Goal: Task Accomplishment & Management: Manage account settings

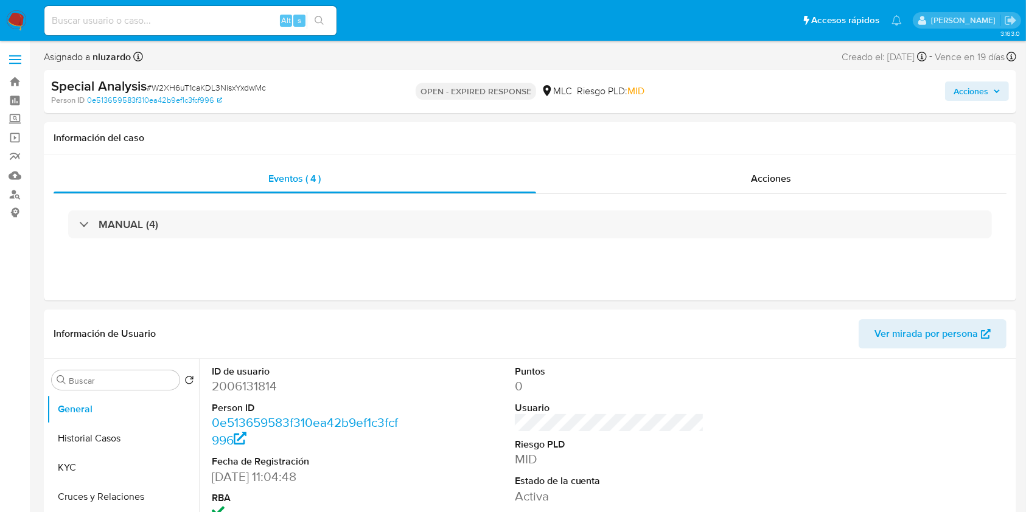
select select "10"
click at [15, 196] on link "Buscador de personas" at bounding box center [72, 194] width 145 height 19
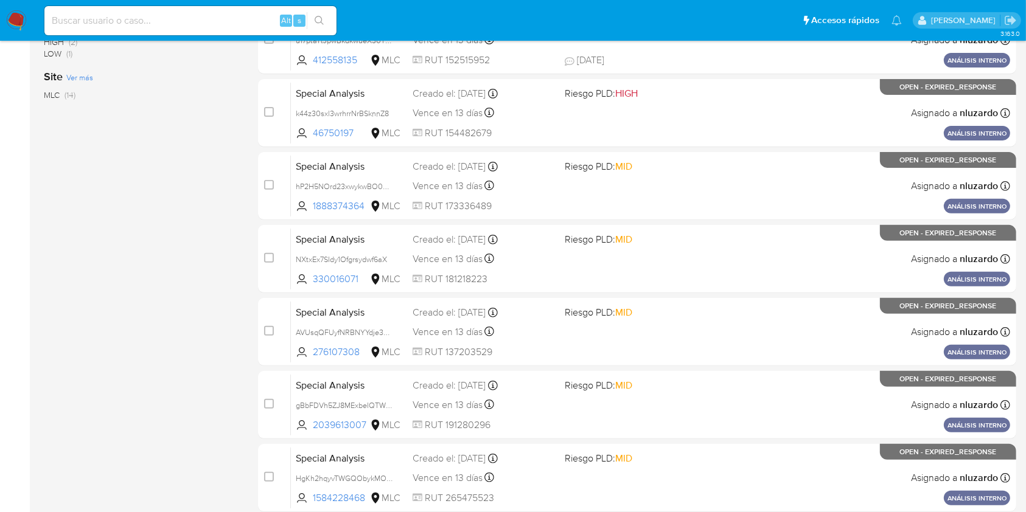
scroll to position [492, 0]
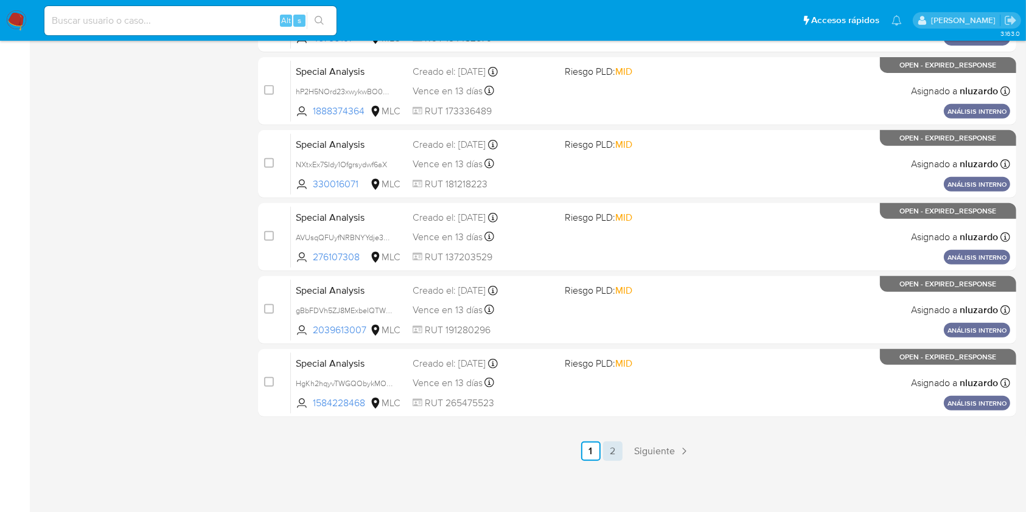
click at [614, 456] on link "2" at bounding box center [612, 451] width 19 height 19
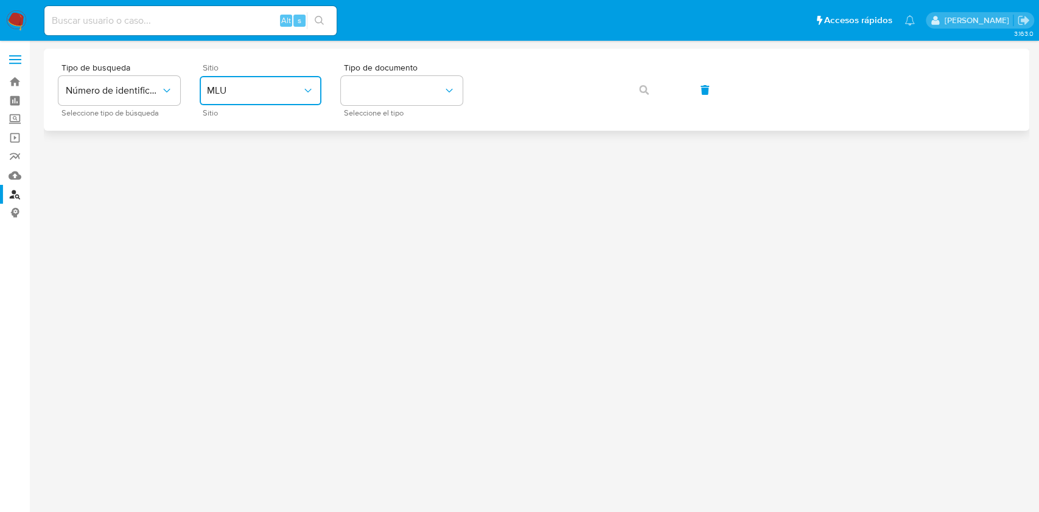
click at [278, 101] on button "MLU" at bounding box center [261, 90] width 122 height 29
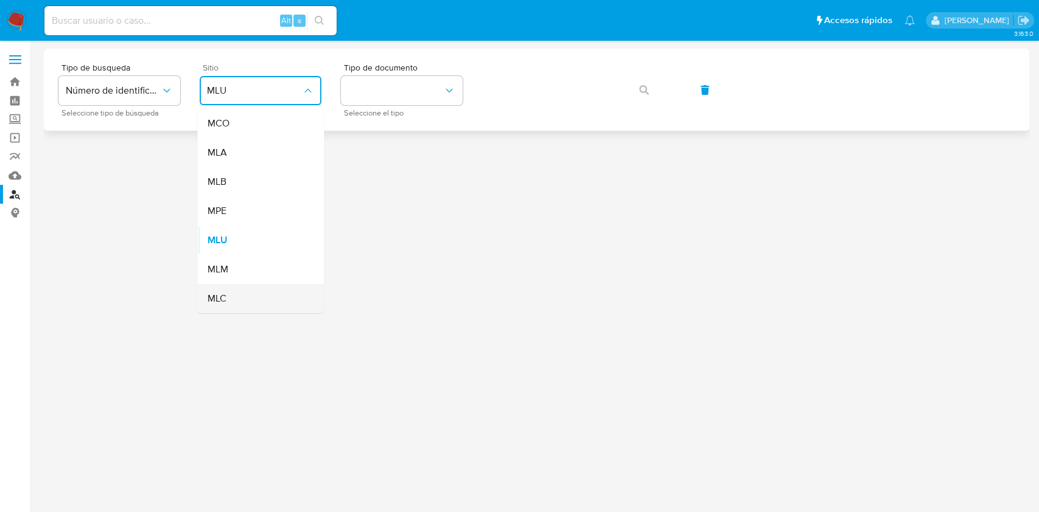
click at [227, 297] on div "MLC" at bounding box center [257, 298] width 100 height 29
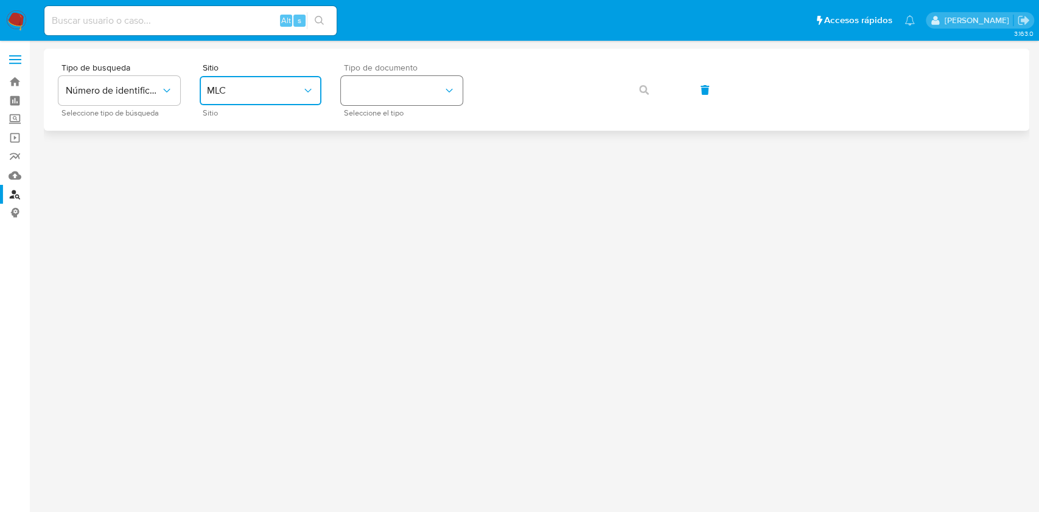
click at [402, 97] on button "identificationType" at bounding box center [402, 90] width 122 height 29
click at [391, 121] on div "RUT RUT" at bounding box center [398, 129] width 100 height 41
click at [659, 94] on button "button" at bounding box center [643, 89] width 41 height 29
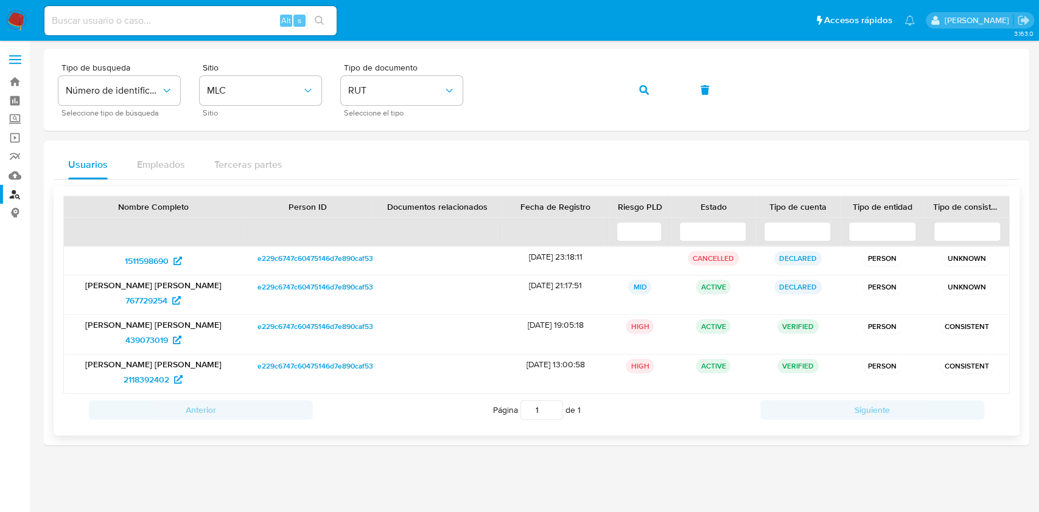
click at [287, 329] on span "e229c6747c60475146d7e890caf53293" at bounding box center [321, 327] width 128 height 15
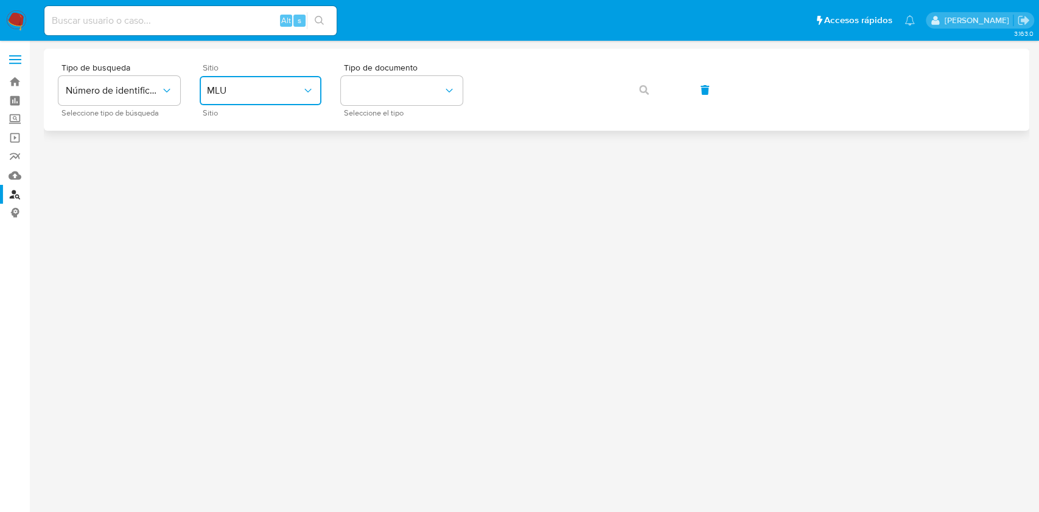
click at [281, 94] on span "MLU" at bounding box center [254, 91] width 95 height 12
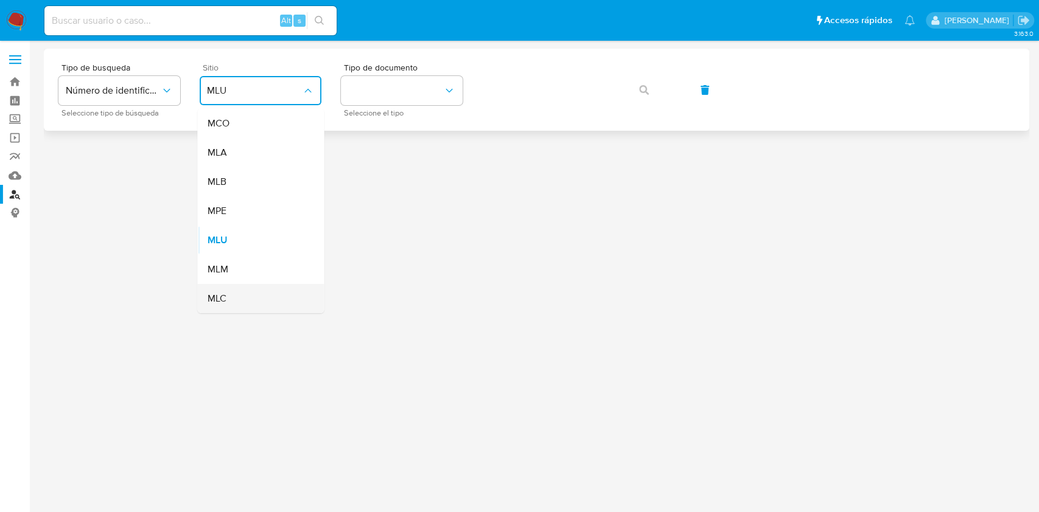
click at [214, 295] on span "MLC" at bounding box center [216, 299] width 19 height 12
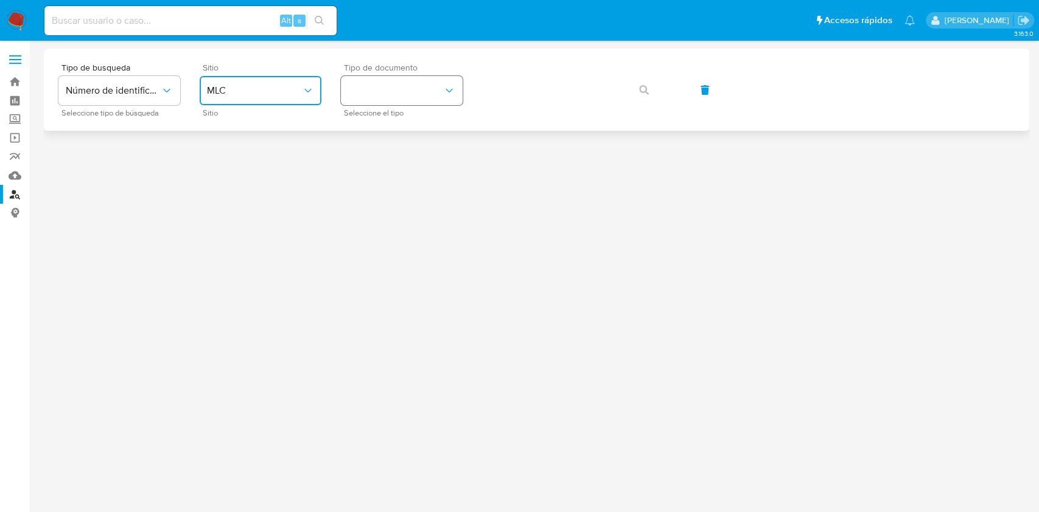
click at [415, 88] on button "identificationType" at bounding box center [402, 90] width 122 height 29
click at [400, 120] on div "RUT RUT" at bounding box center [398, 129] width 100 height 41
click at [616, 72] on div "Tipo de busqueda Número de identificación Seleccione tipo de búsqueda Sitio MLC…" at bounding box center [536, 89] width 956 height 53
click at [621, 91] on div "Tipo de busqueda Número de identificación Seleccione tipo de búsqueda Sitio MLC…" at bounding box center [536, 89] width 956 height 53
click at [638, 89] on button "button" at bounding box center [643, 89] width 41 height 29
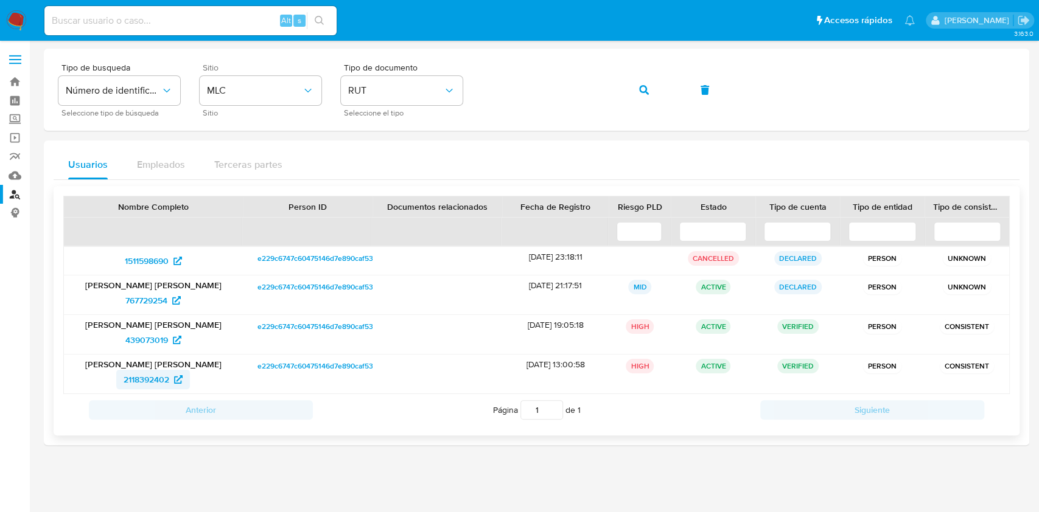
click at [147, 377] on span "2118392402" at bounding box center [147, 379] width 46 height 19
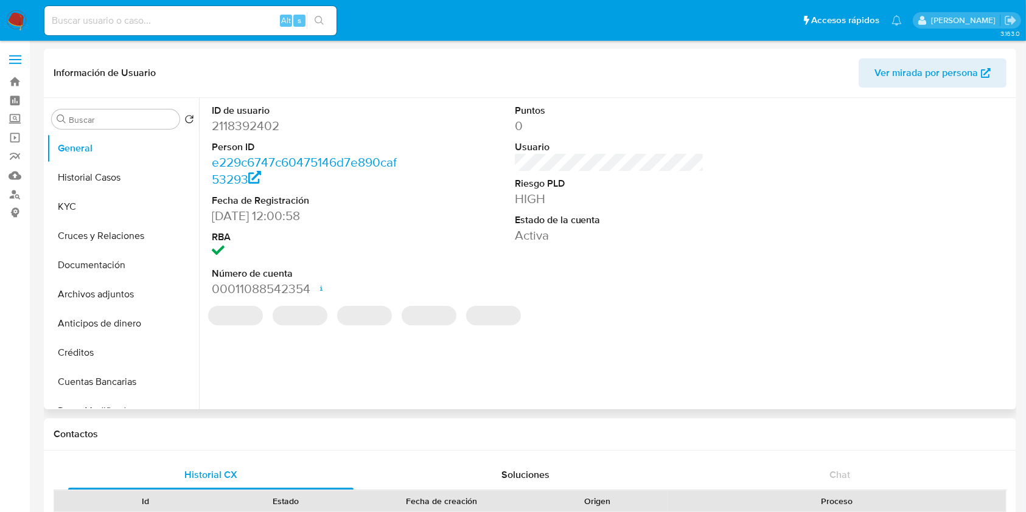
select select "10"
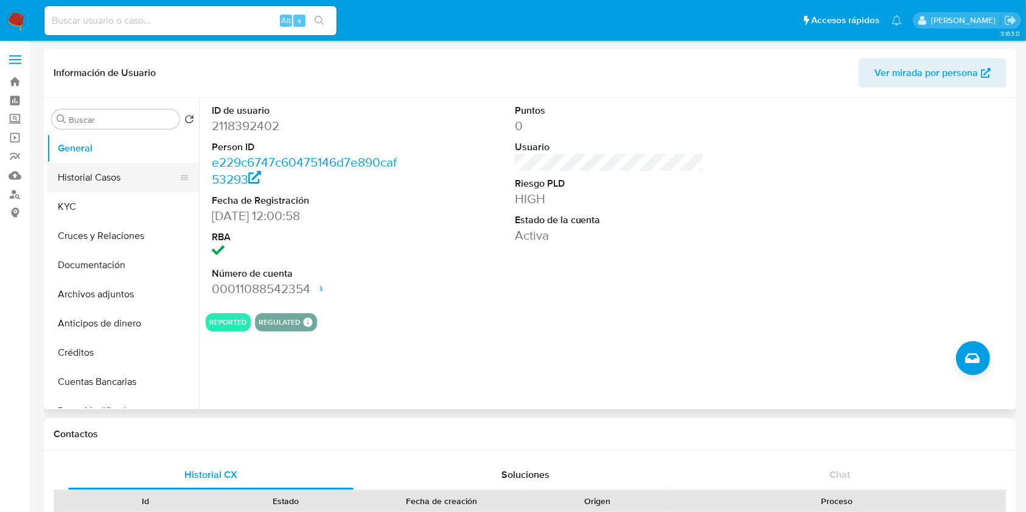
click at [95, 174] on button "Historial Casos" at bounding box center [118, 177] width 142 height 29
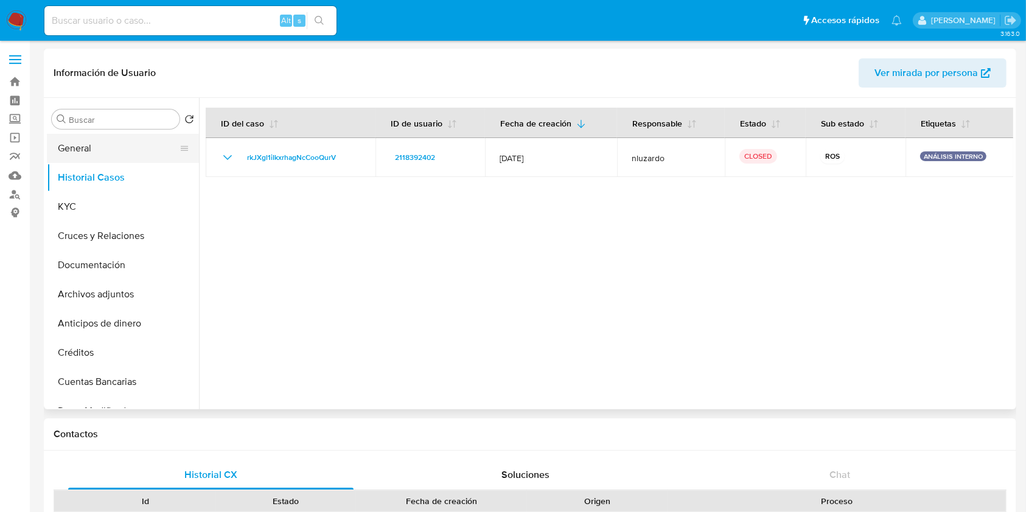
click at [105, 153] on button "General" at bounding box center [118, 148] width 142 height 29
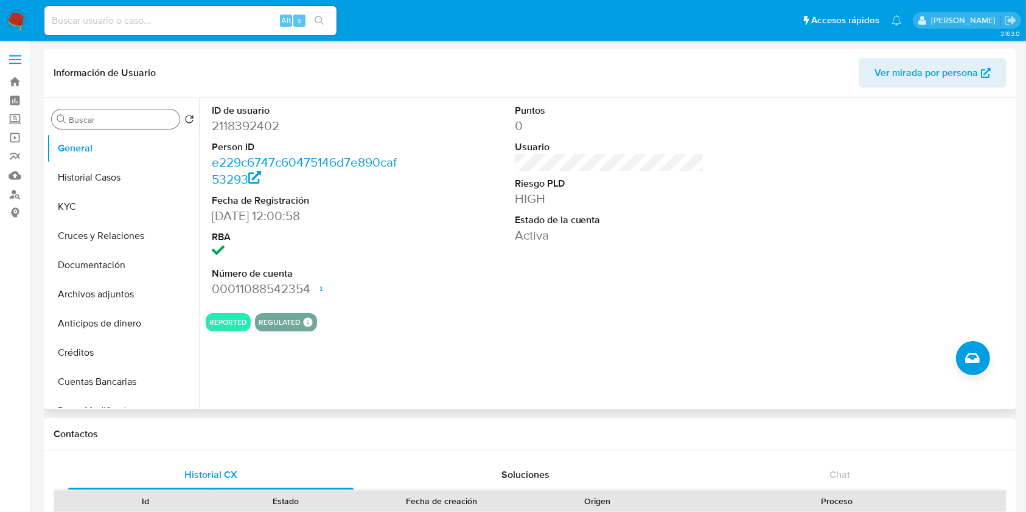
click at [131, 117] on input "Buscar" at bounding box center [122, 119] width 106 height 11
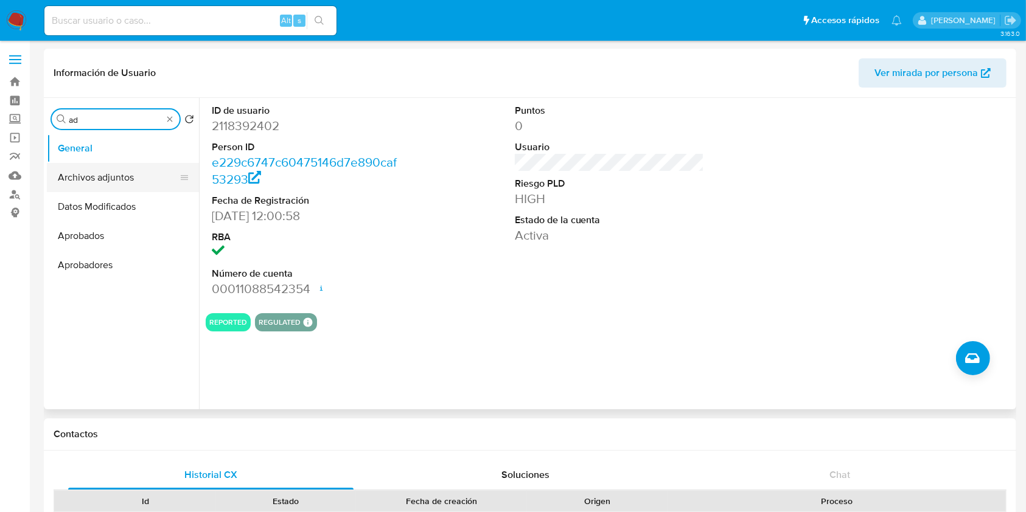
type input "ad"
click at [116, 175] on button "Archivos adjuntos" at bounding box center [118, 177] width 142 height 29
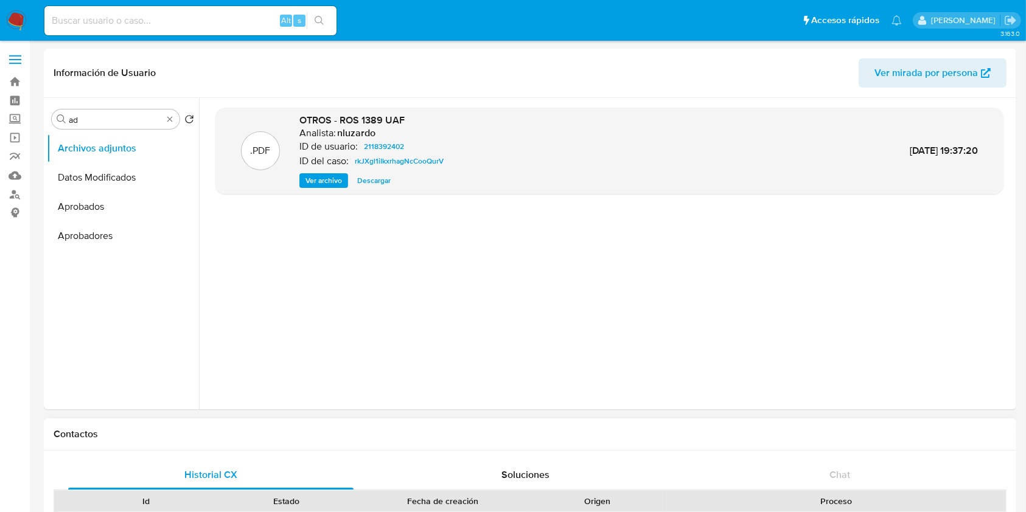
drag, startPoint x: 665, startPoint y: 501, endPoint x: 662, endPoint y: 446, distance: 55.4
drag, startPoint x: 670, startPoint y: 492, endPoint x: 634, endPoint y: 502, distance: 37.8
click at [634, 502] on div "Origen" at bounding box center [600, 501] width 102 height 21
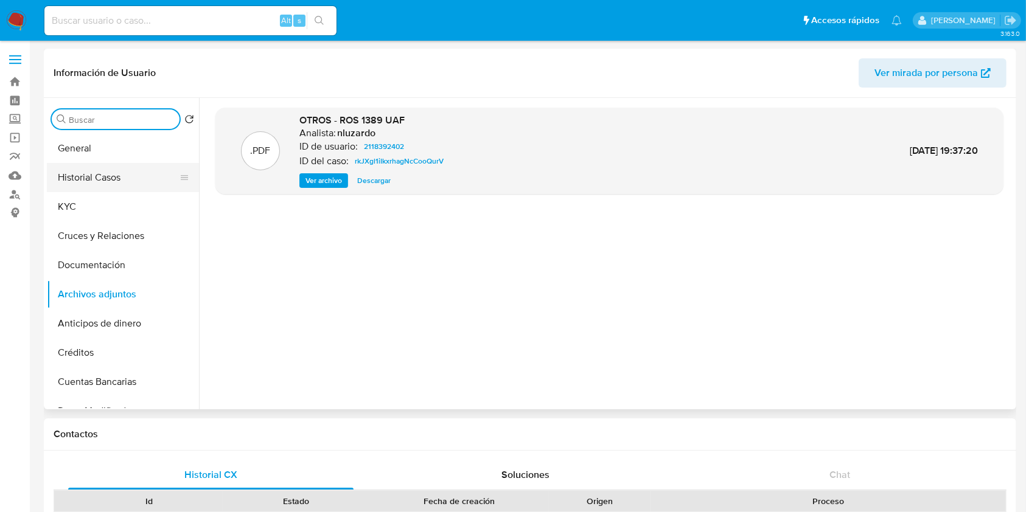
click at [121, 178] on button "Historial Casos" at bounding box center [118, 177] width 142 height 29
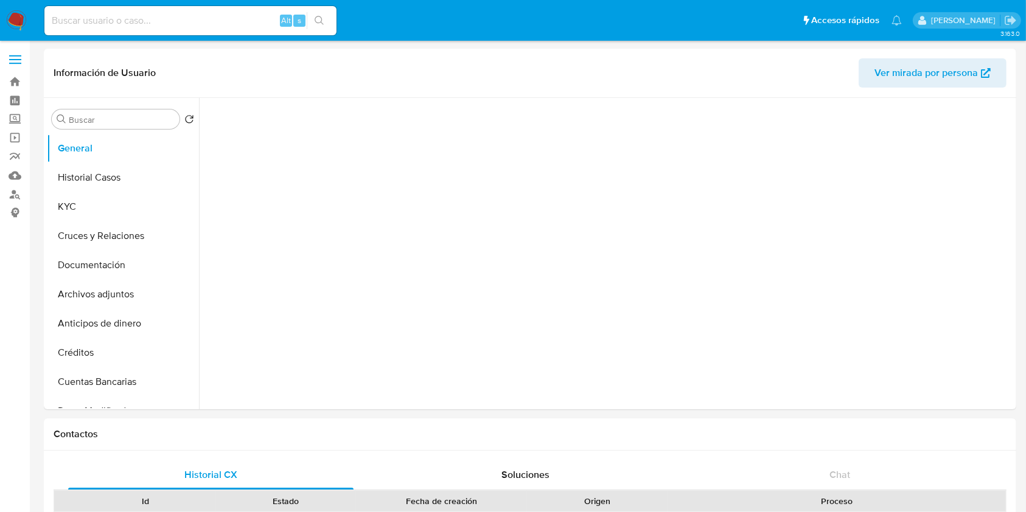
select select "10"
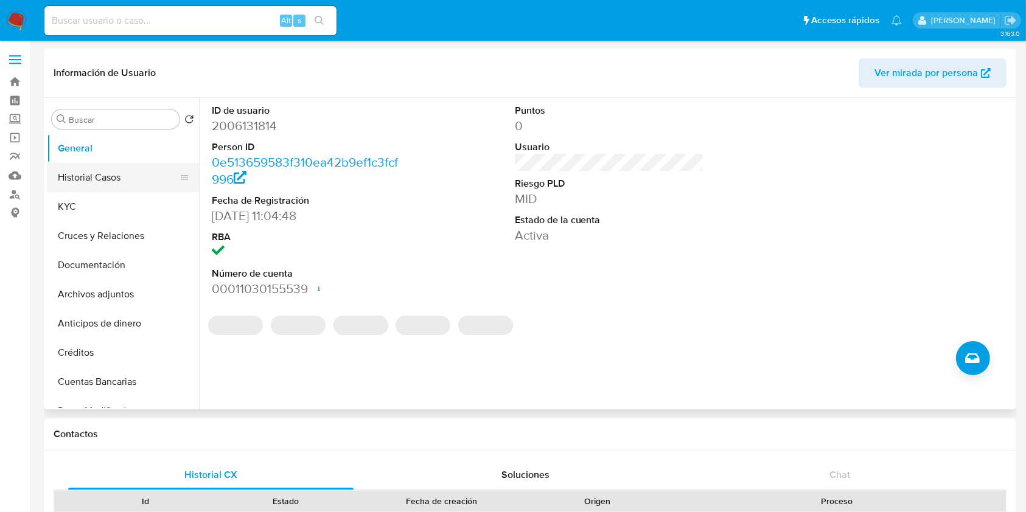
click at [99, 166] on button "Historial Casos" at bounding box center [118, 177] width 142 height 29
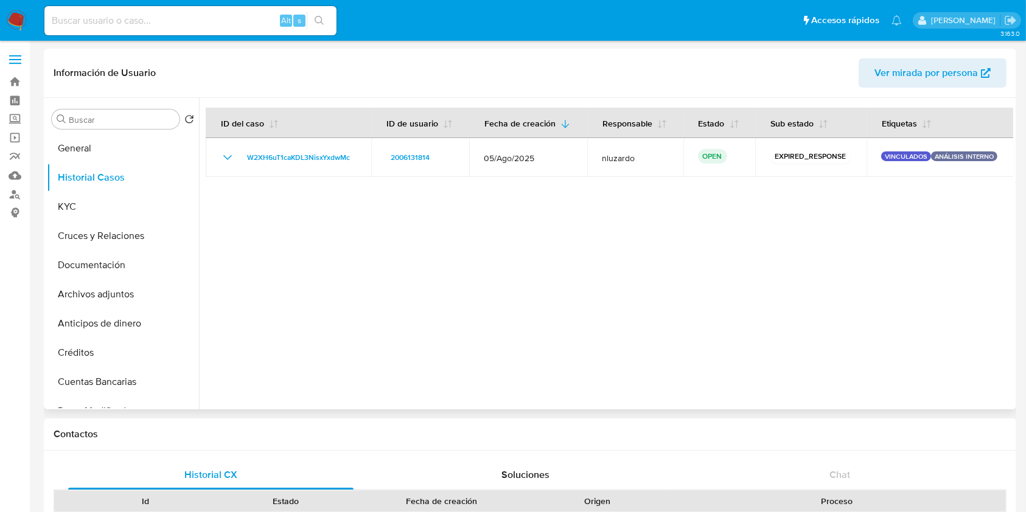
click at [417, 275] on div at bounding box center [606, 254] width 814 height 312
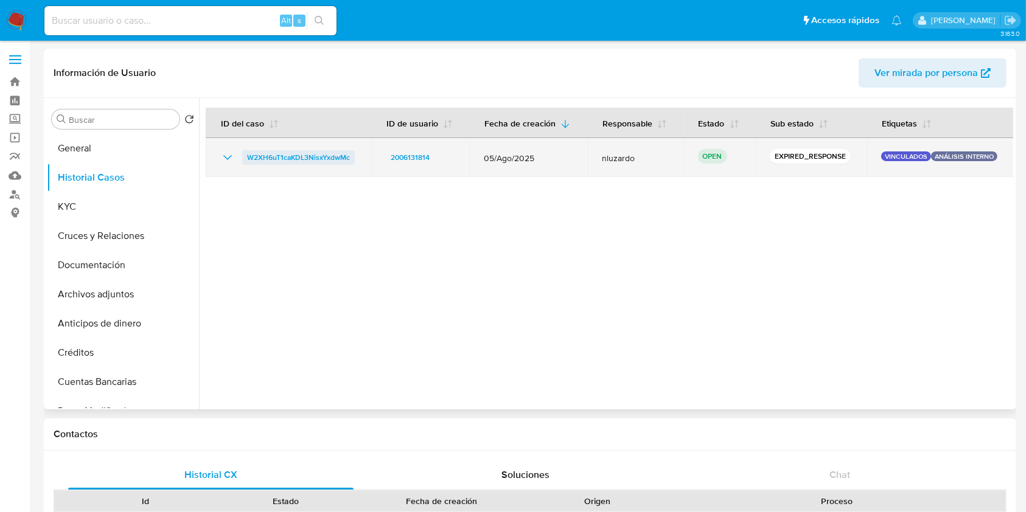
click at [278, 156] on span "W2XH6uT1caKDL3NisxYxdwMc" at bounding box center [298, 157] width 103 height 15
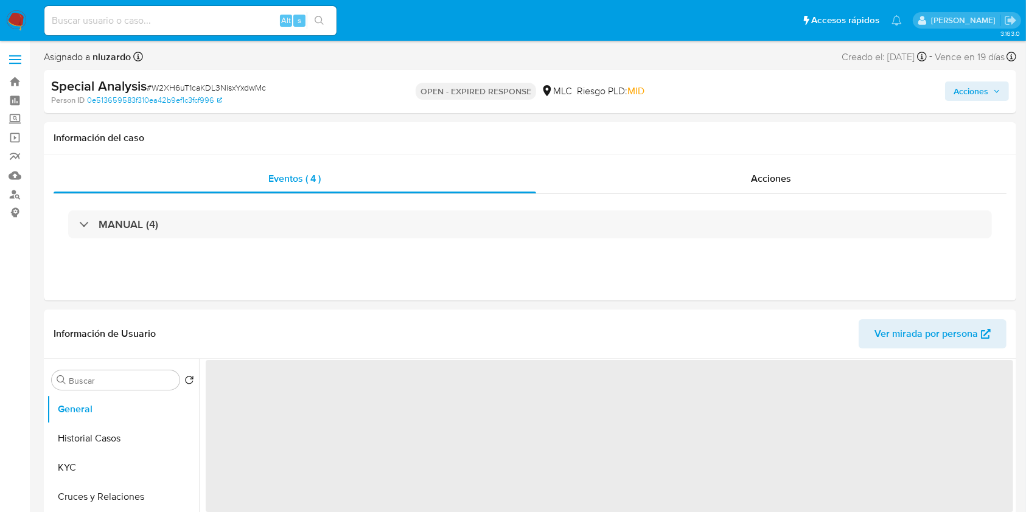
select select "10"
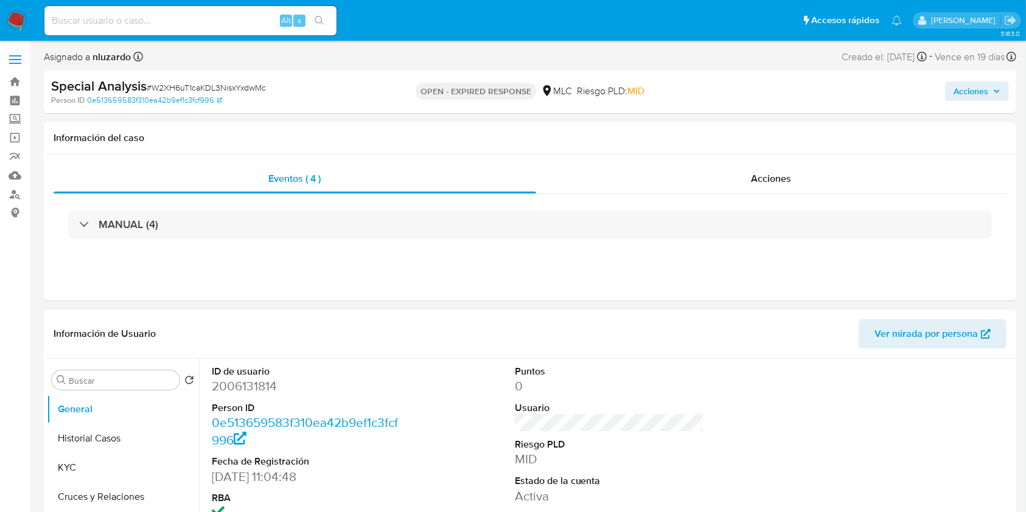
click at [261, 380] on dd "2006131814" at bounding box center [307, 386] width 190 height 17
copy dd "2006131814"
click at [261, 380] on dd "2006131814" at bounding box center [307, 386] width 190 height 17
click at [122, 450] on button "Historial Casos" at bounding box center [118, 438] width 142 height 29
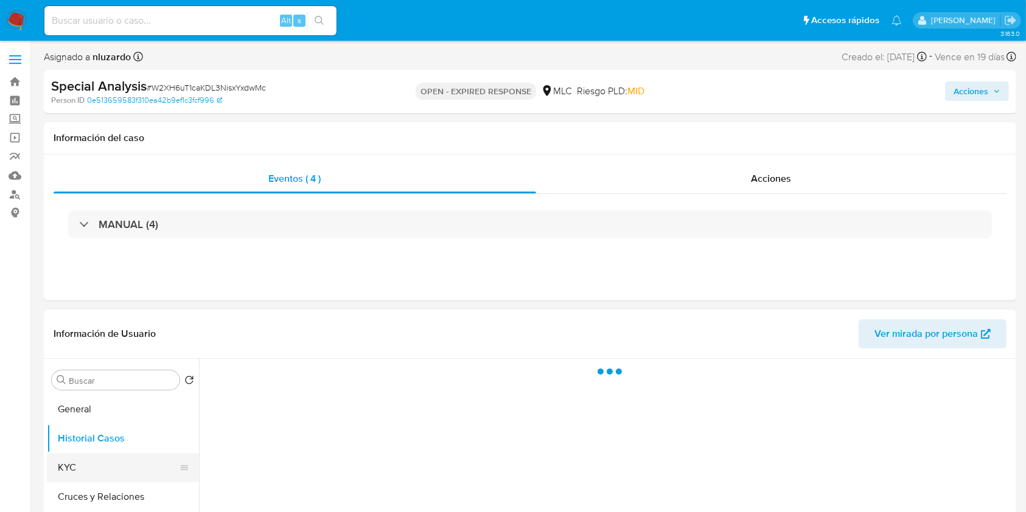
click at [119, 464] on button "KYC" at bounding box center [118, 467] width 142 height 29
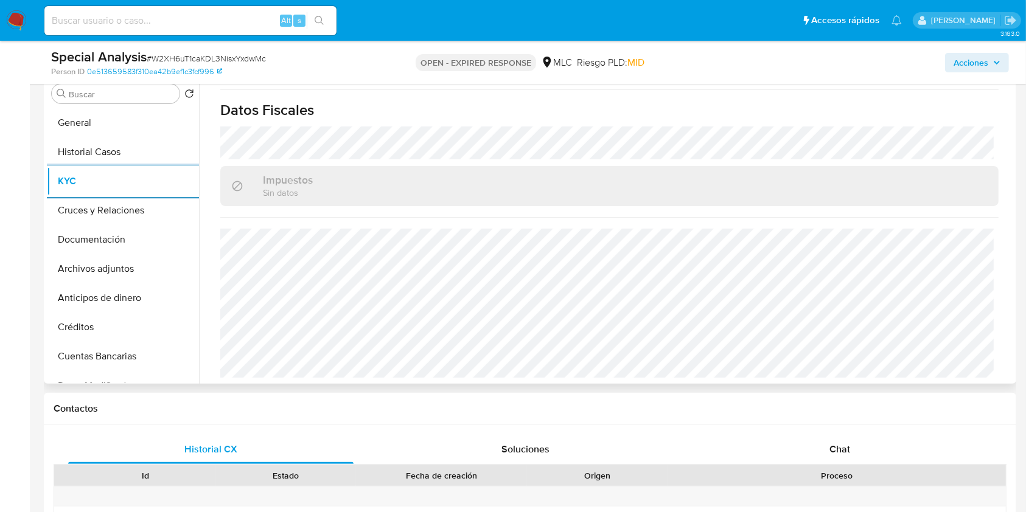
scroll to position [675, 0]
click at [111, 122] on button "General" at bounding box center [118, 122] width 142 height 29
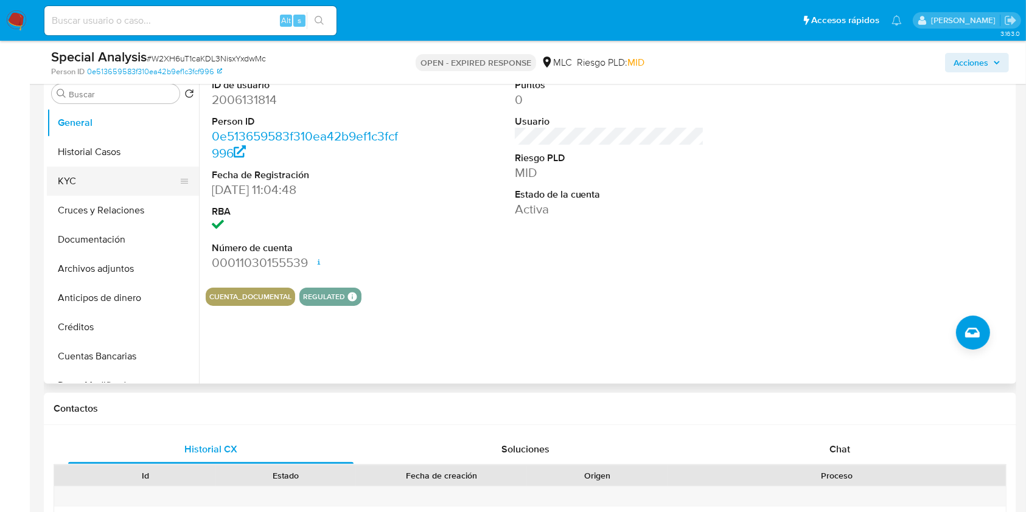
click at [104, 179] on button "KYC" at bounding box center [118, 181] width 142 height 29
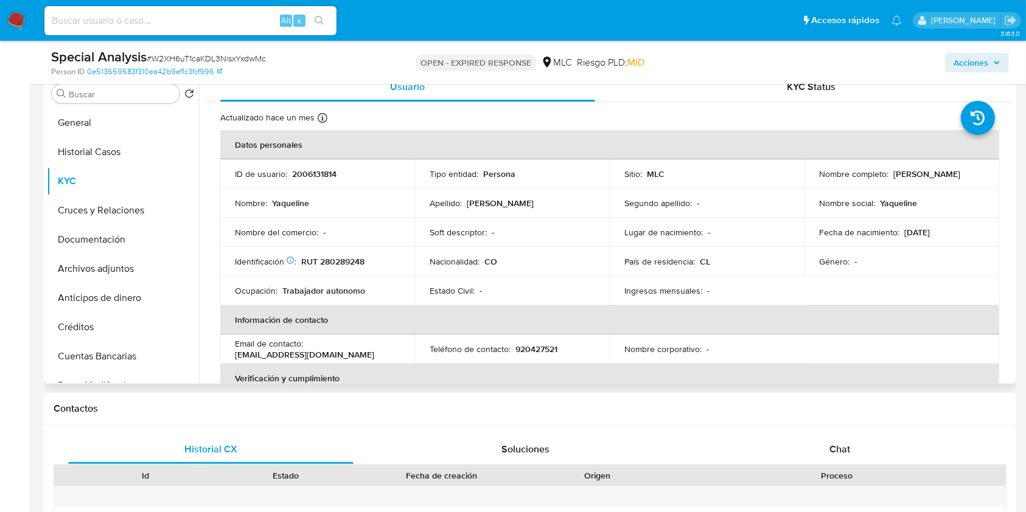
click at [336, 262] on p "RUT 280289248" at bounding box center [332, 261] width 63 height 11
copy p "280289248"
click at [349, 264] on p "RUT 280289248" at bounding box center [332, 261] width 63 height 11
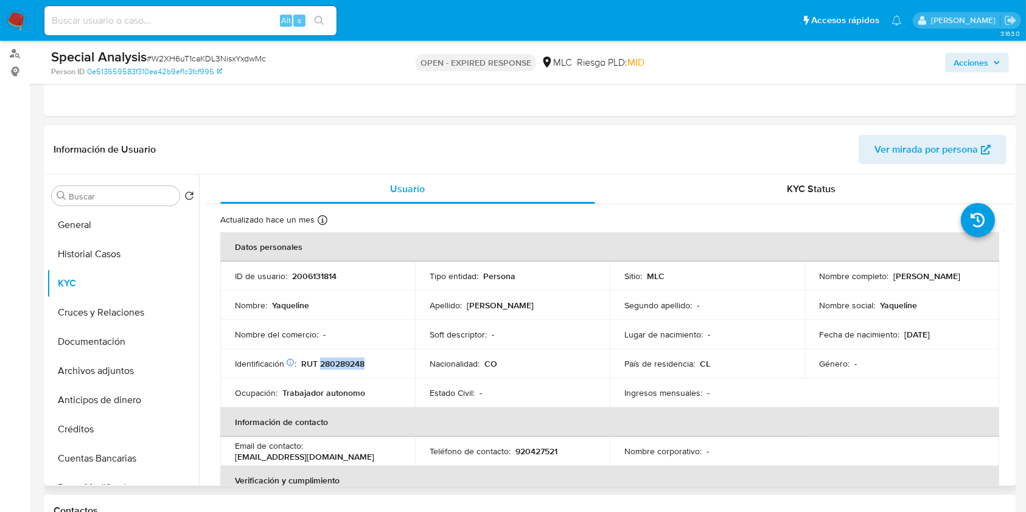
scroll to position [162, 0]
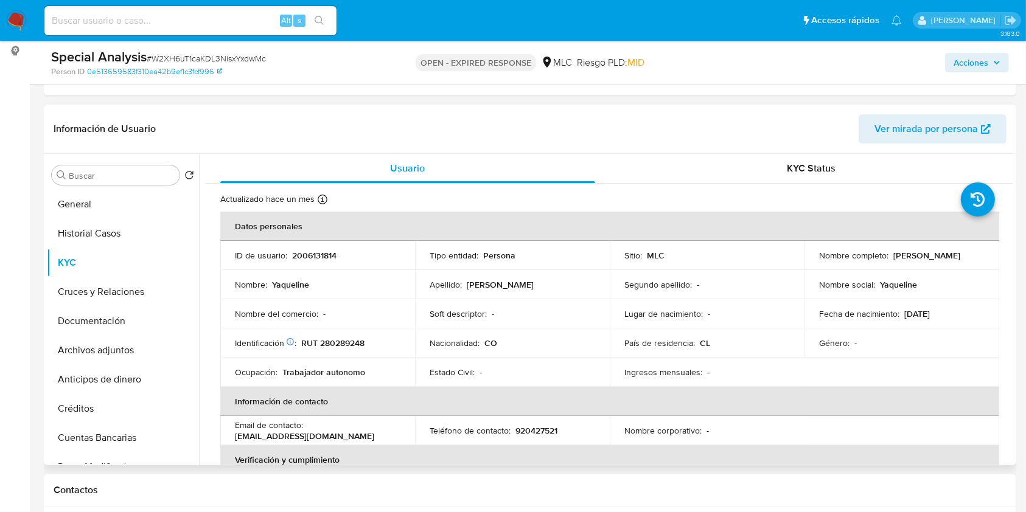
click at [438, 321] on td "Soft descriptor : -" at bounding box center [512, 313] width 195 height 29
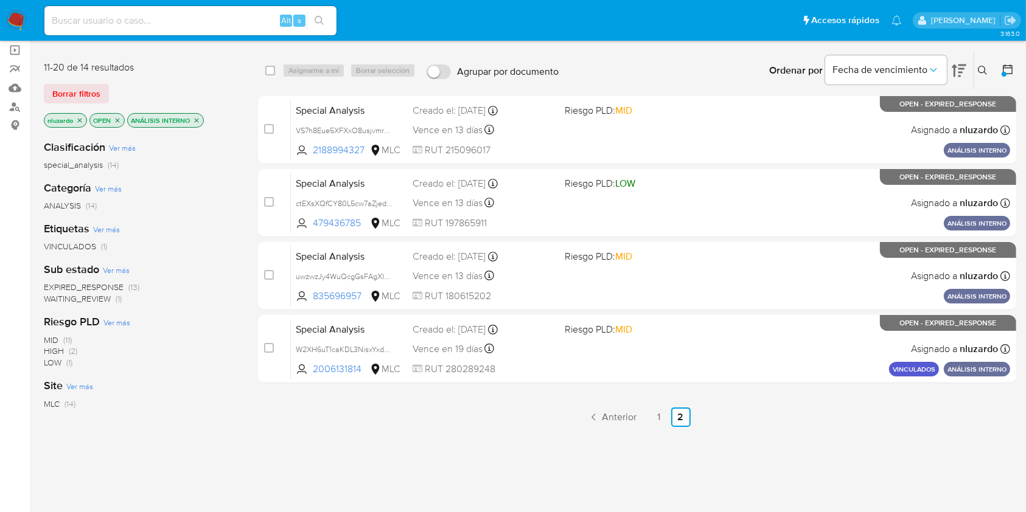
scroll to position [162, 0]
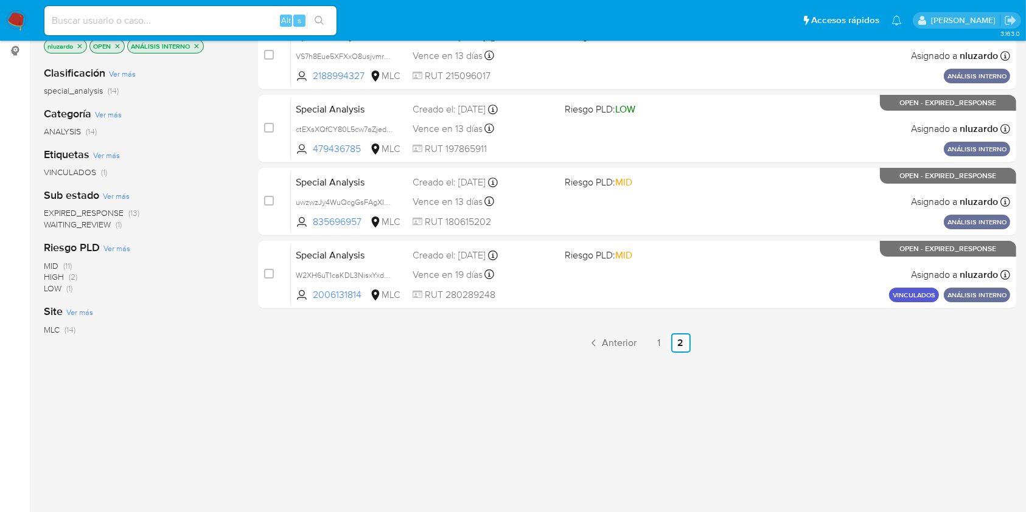
click at [484, 405] on div "select-all-cases-checkbox Asignarme a mí Borrar selección Agrupar por documento…" at bounding box center [637, 252] width 758 height 551
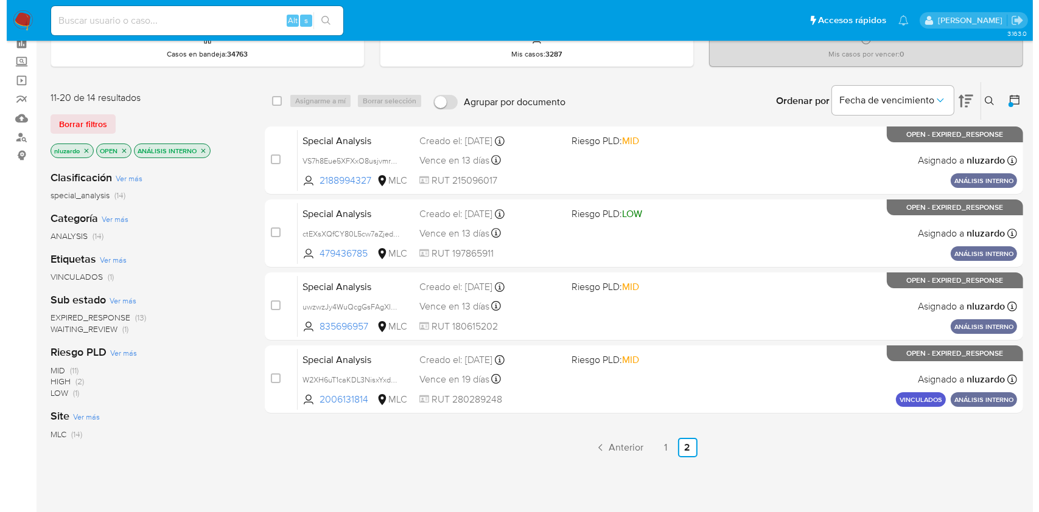
scroll to position [0, 0]
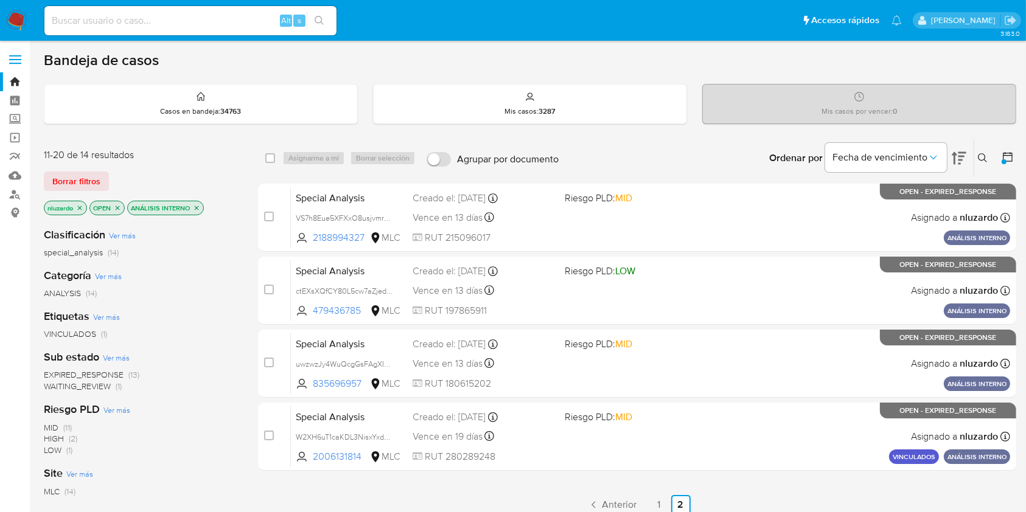
click at [985, 158] on icon at bounding box center [982, 157] width 9 height 9
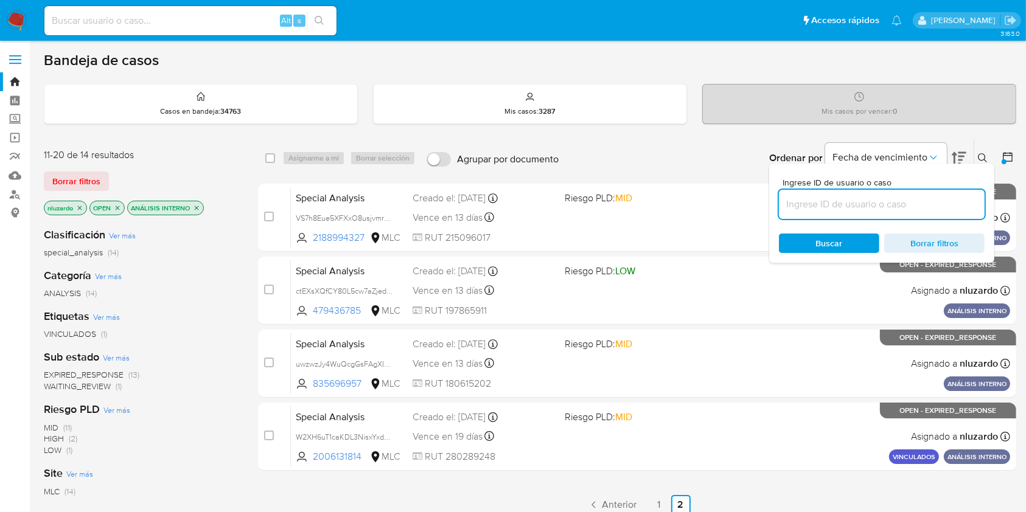
click at [845, 200] on input at bounding box center [882, 205] width 206 height 16
type input "2006131814"
click at [831, 242] on span "Buscar" at bounding box center [829, 243] width 27 height 19
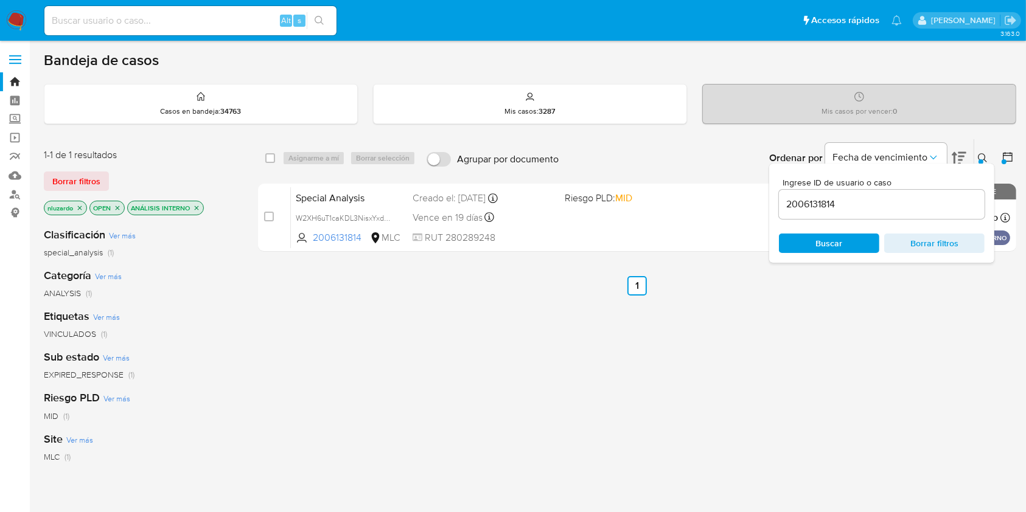
click at [982, 153] on icon at bounding box center [983, 158] width 10 height 10
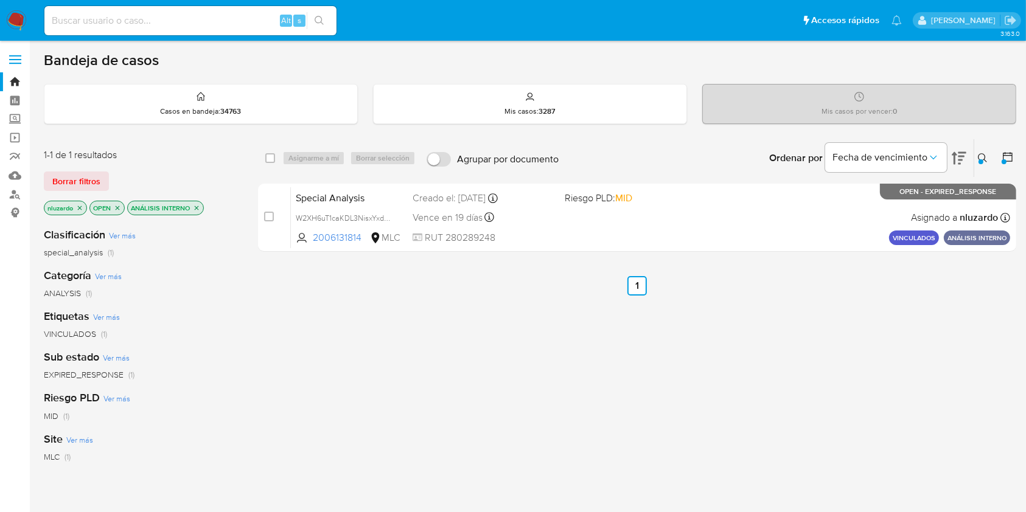
click at [805, 349] on div "select-all-cases-checkbox Asignarme a mí Borrar selección Agrupar por documento…" at bounding box center [637, 414] width 758 height 551
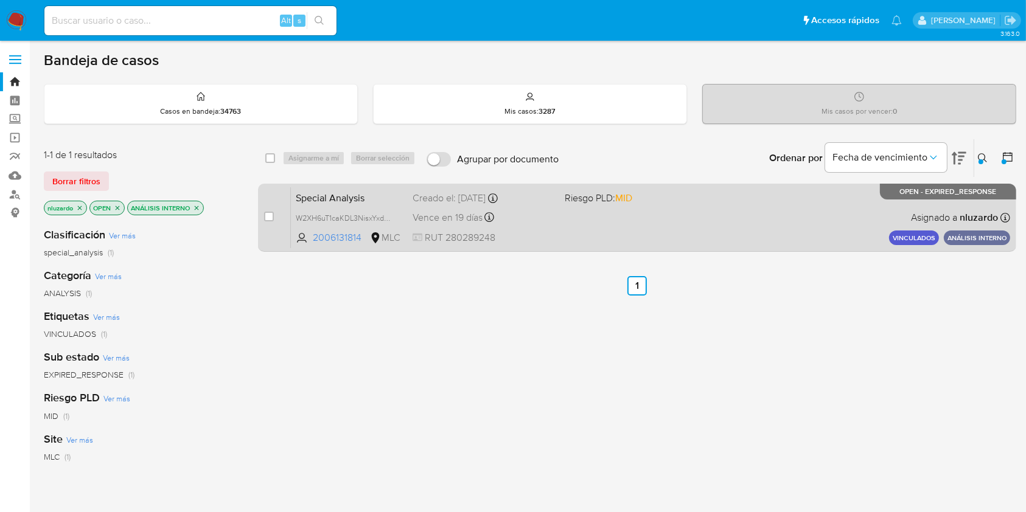
click at [455, 226] on div "Special Analysis W2XH6uT1caKDL3NisxYxdwMc 2006131814 MLC Riesgo PLD: MID Creado…" at bounding box center [650, 217] width 719 height 61
click at [266, 214] on input "checkbox" at bounding box center [269, 217] width 10 height 10
checkbox input "true"
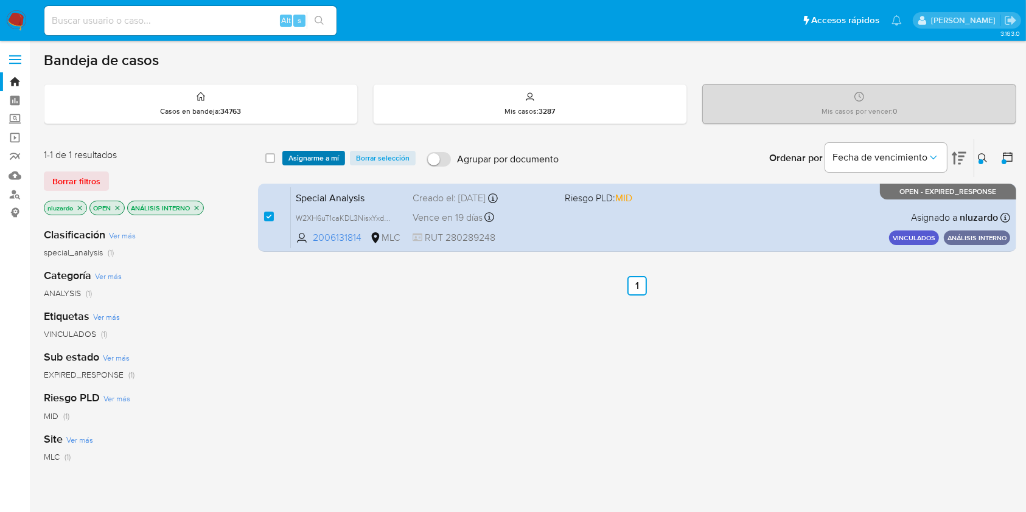
click at [292, 161] on span "Asignarme a mí" at bounding box center [313, 158] width 51 height 12
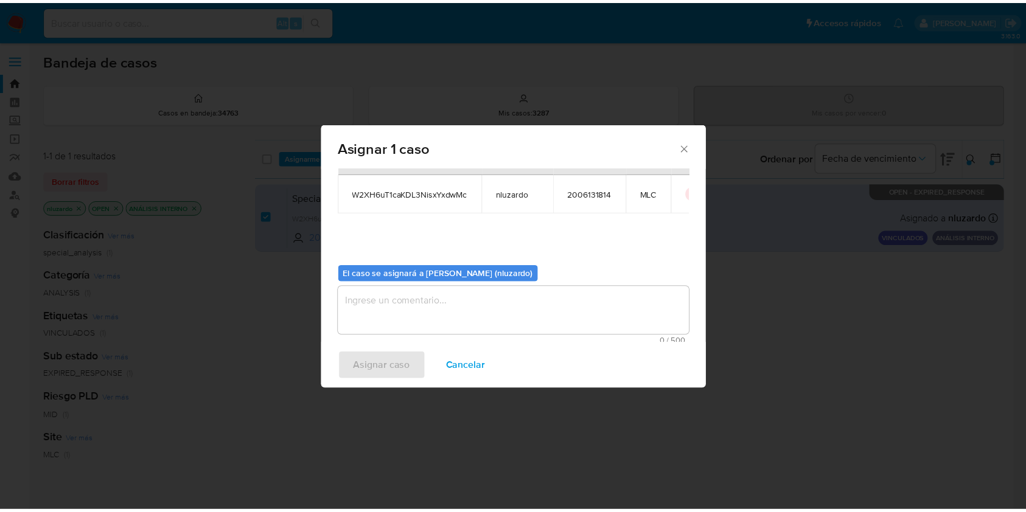
scroll to position [62, 0]
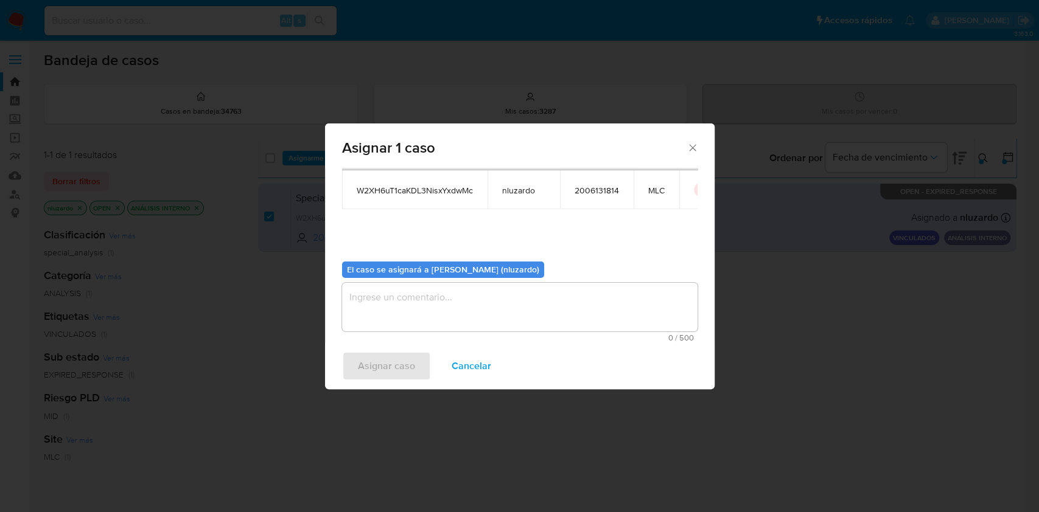
click at [480, 306] on textarea "assign-modal" at bounding box center [519, 307] width 355 height 49
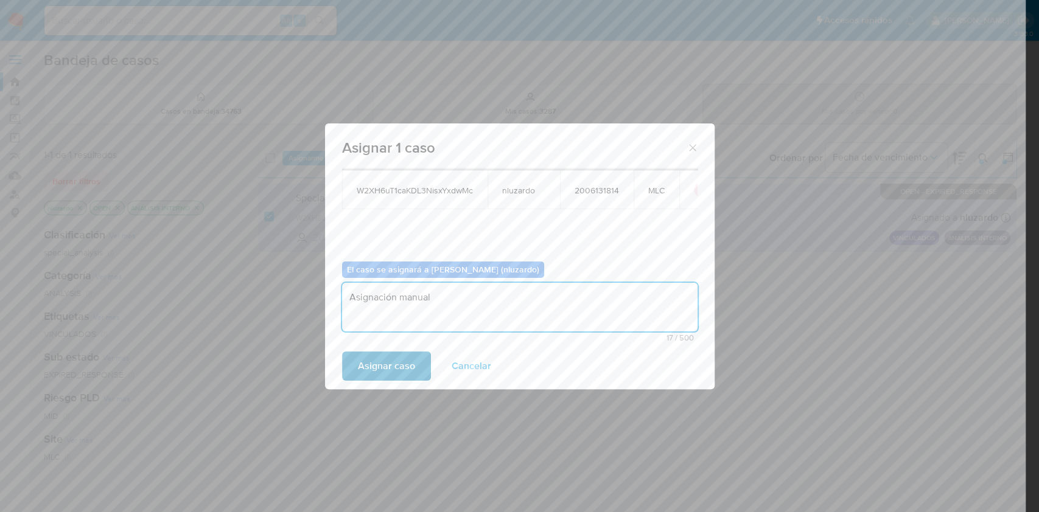
type textarea "Asignación manual"
click at [398, 359] on span "Asignar caso" at bounding box center [386, 366] width 57 height 27
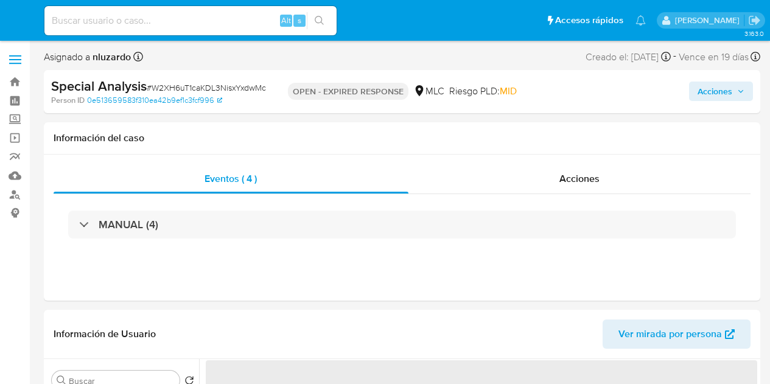
select select "10"
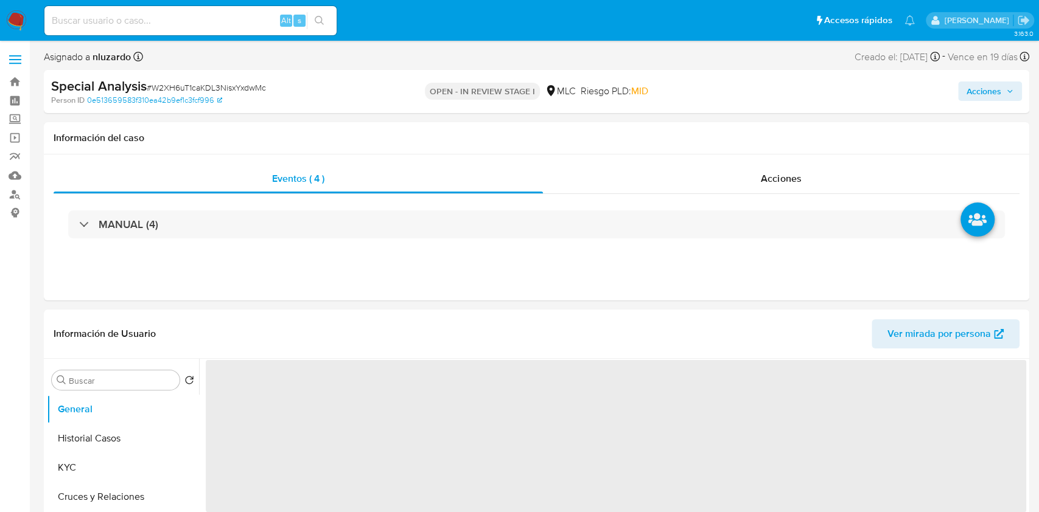
select select "10"
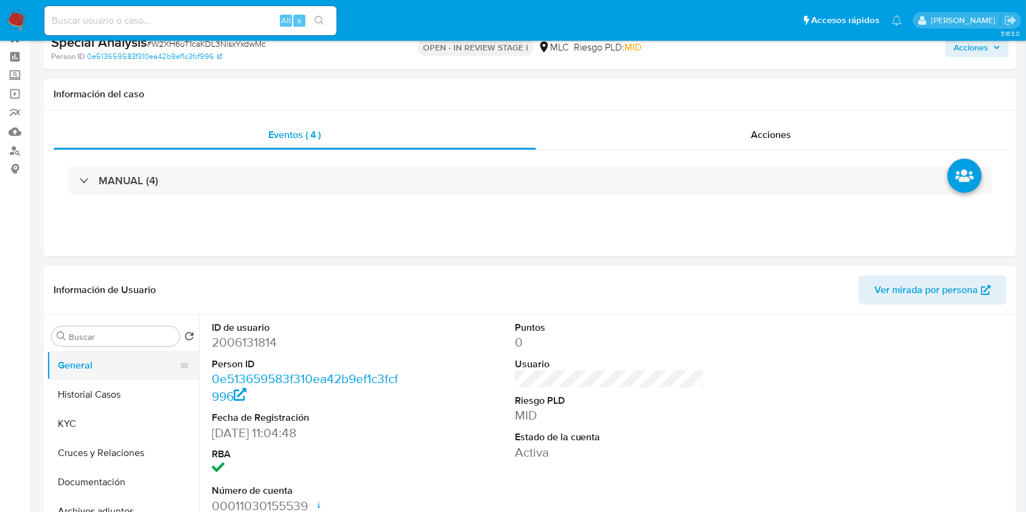
scroll to position [81, 0]
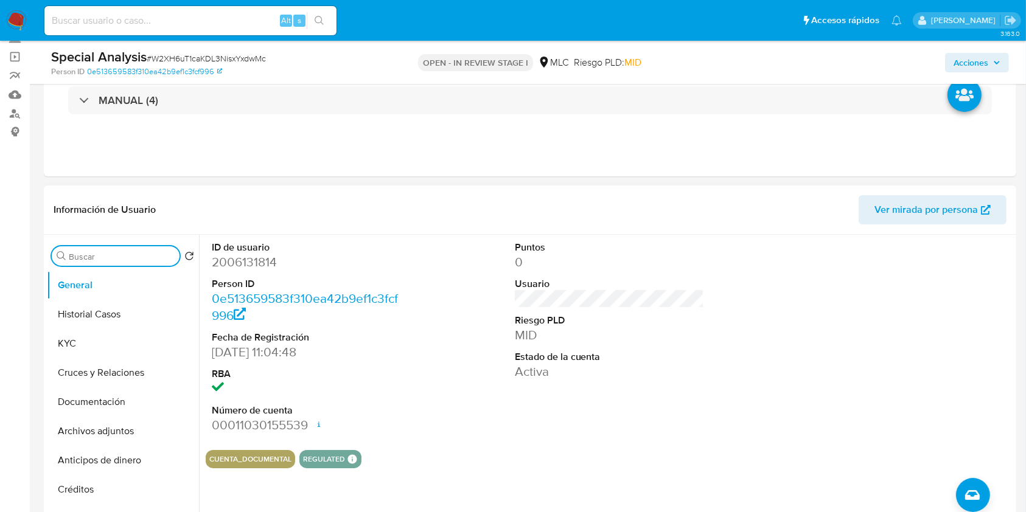
click at [117, 261] on input "Buscar" at bounding box center [122, 256] width 106 height 11
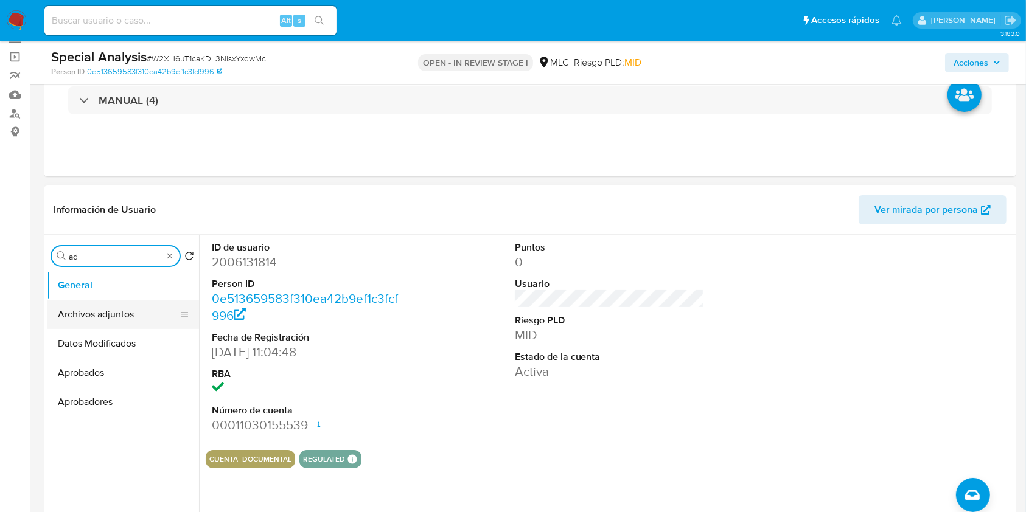
type input "ad"
click at [113, 306] on button "Archivos adjuntos" at bounding box center [118, 314] width 142 height 29
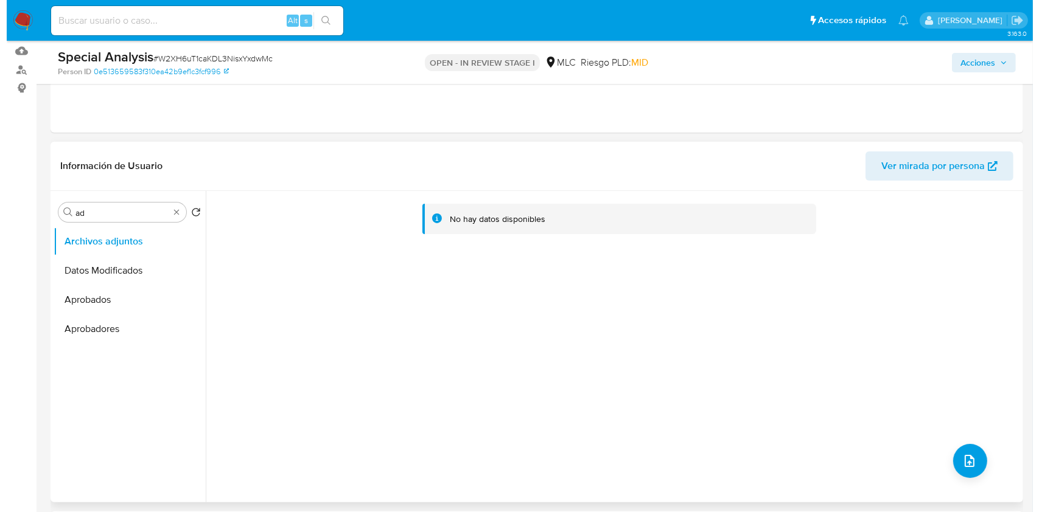
scroll to position [162, 0]
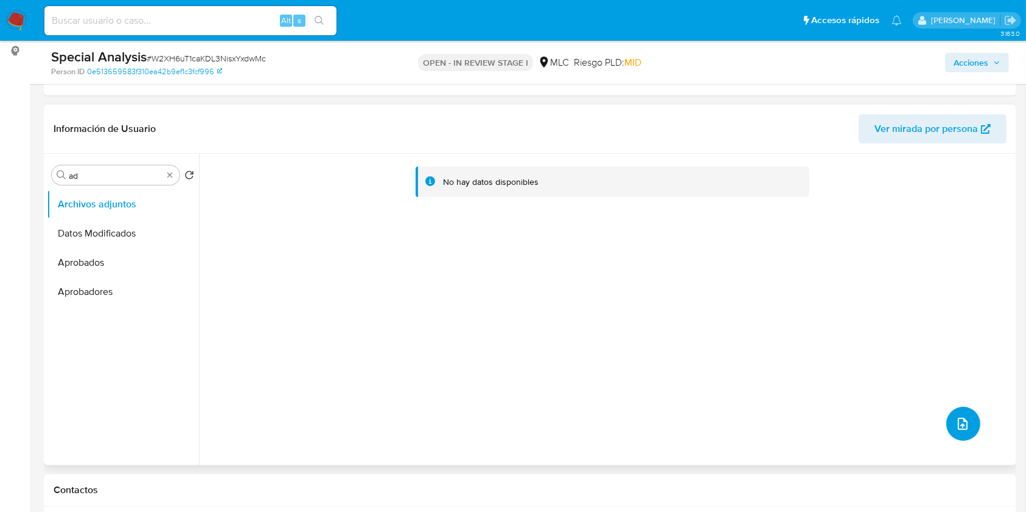
click at [954, 433] on button "upload-file" at bounding box center [963, 424] width 34 height 34
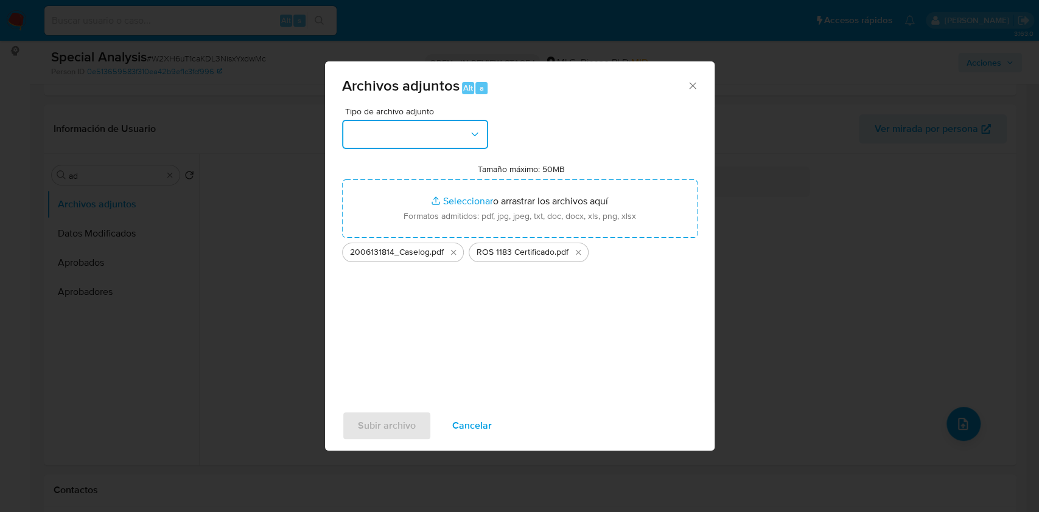
click at [479, 122] on button "button" at bounding box center [415, 134] width 146 height 29
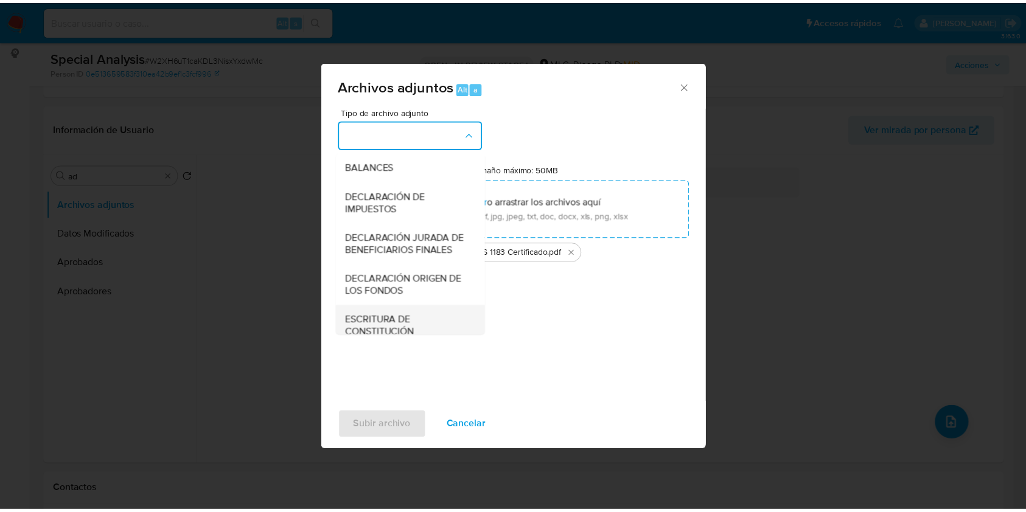
scroll to position [181, 0]
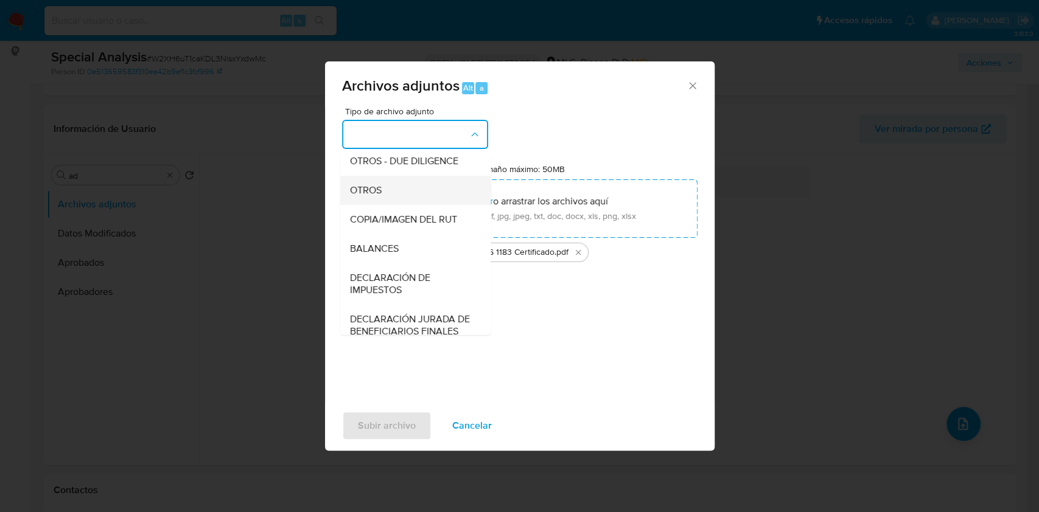
click at [394, 205] on div "OTROS" at bounding box center [411, 190] width 124 height 29
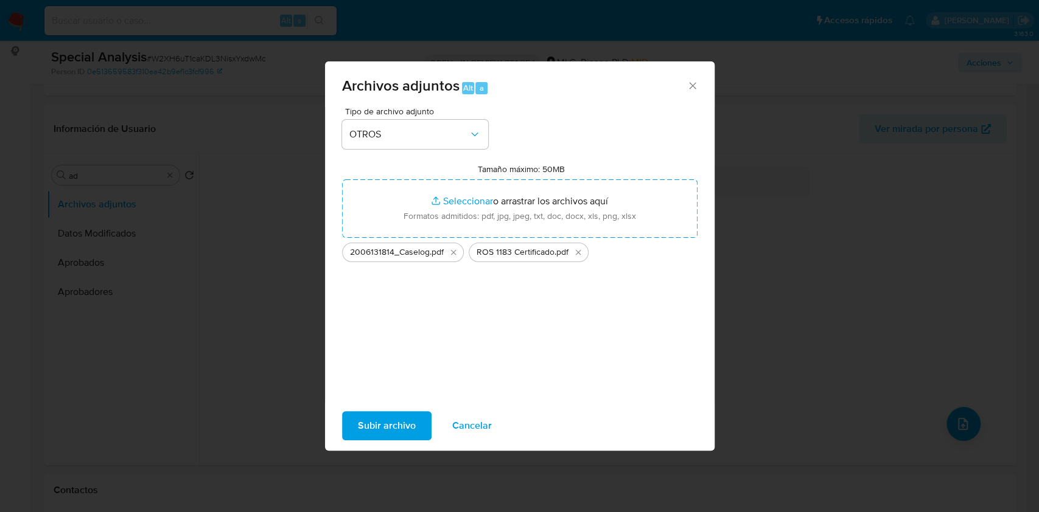
click at [389, 420] on span "Subir archivo" at bounding box center [387, 426] width 58 height 27
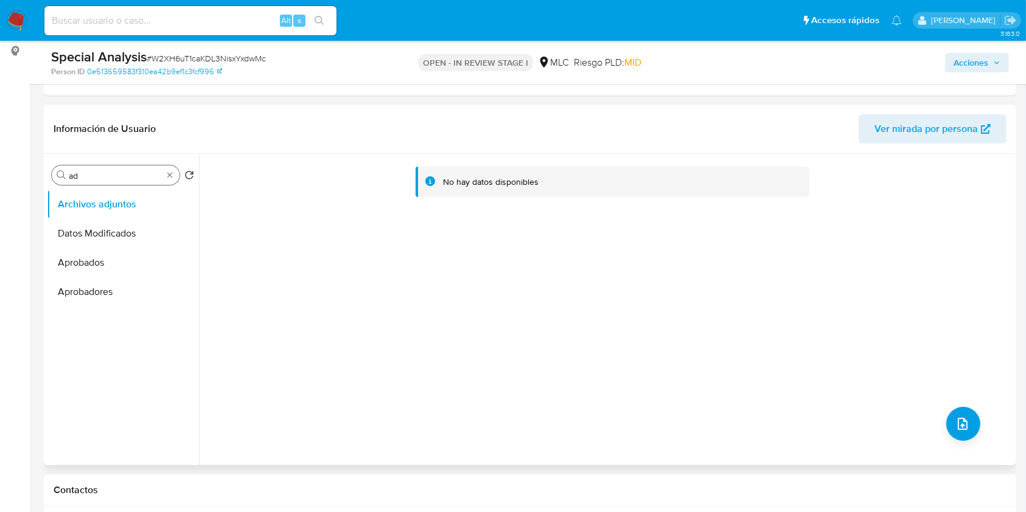
click at [165, 174] on div "Buscar ad" at bounding box center [116, 175] width 128 height 19
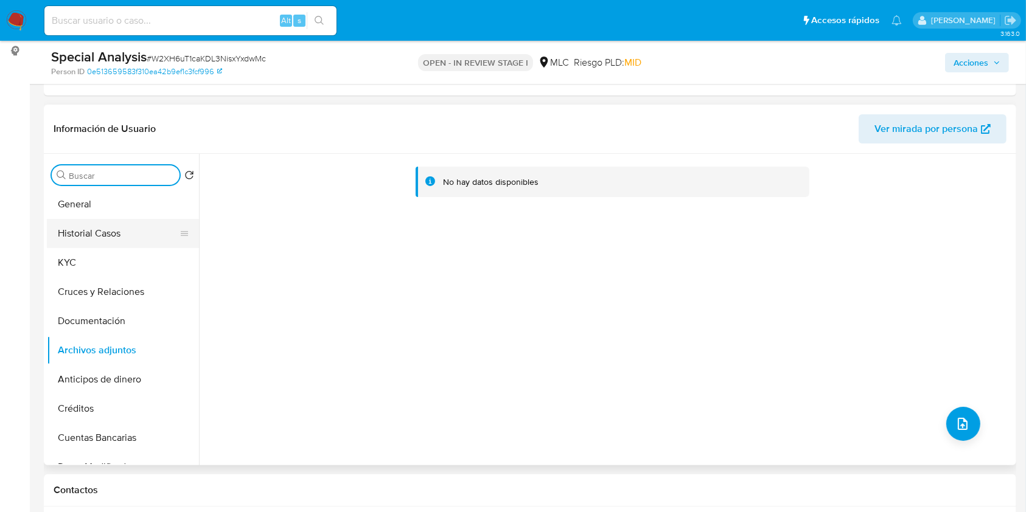
click at [124, 223] on button "Historial Casos" at bounding box center [118, 233] width 142 height 29
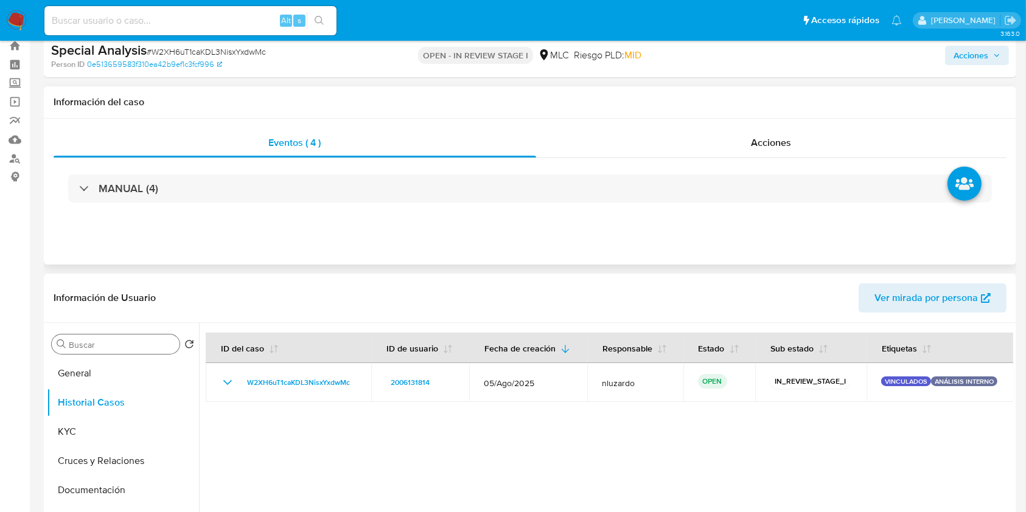
scroll to position [0, 0]
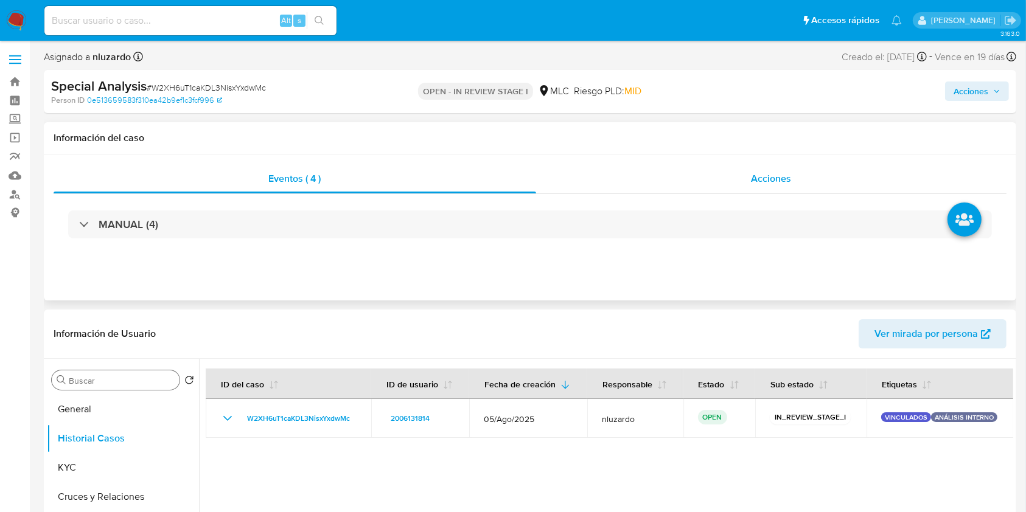
click at [769, 180] on span "Acciones" at bounding box center [772, 179] width 40 height 14
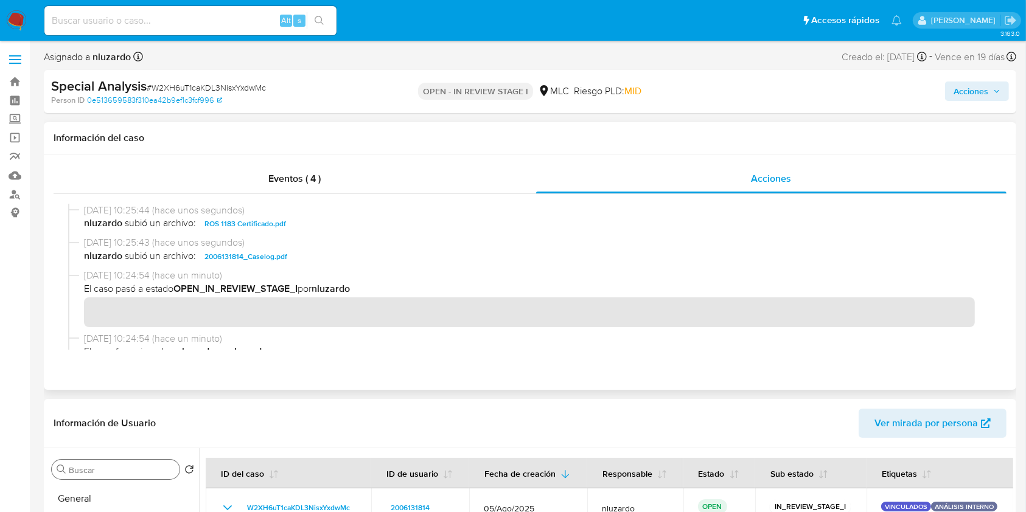
click at [323, 254] on span "nluzardo subió un archivo: 2006131814_Caselog.pdf" at bounding box center [535, 257] width 903 height 15
click at [955, 92] on span "Acciones" at bounding box center [971, 91] width 35 height 19
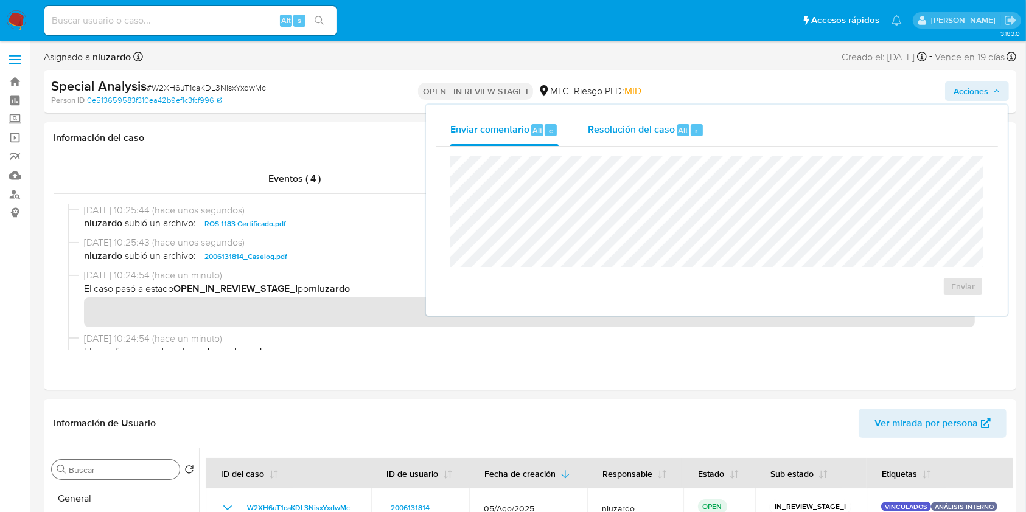
click at [662, 130] on span "Resolución del caso" at bounding box center [631, 130] width 87 height 14
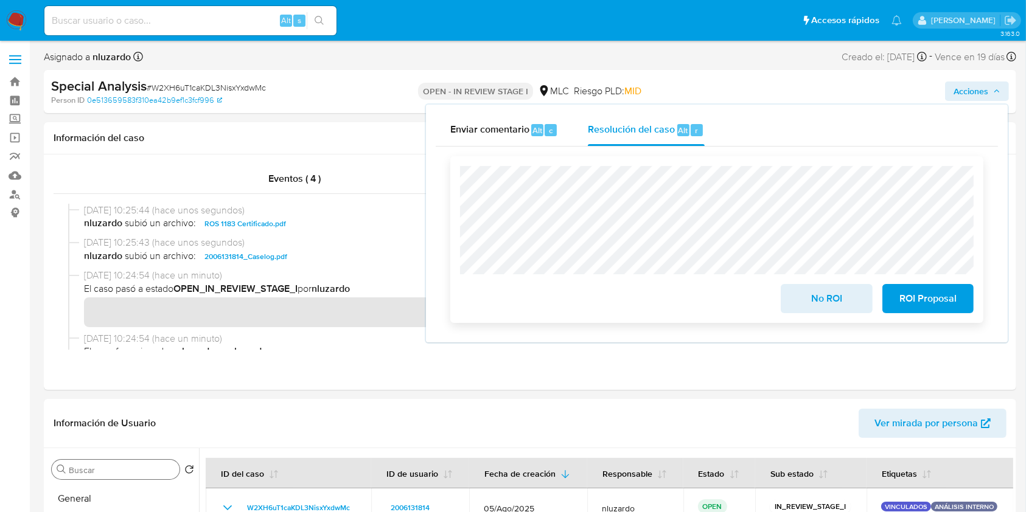
click at [925, 306] on span "ROI Proposal" at bounding box center [928, 298] width 60 height 27
click at [911, 307] on span "ROI Proposal" at bounding box center [928, 298] width 60 height 27
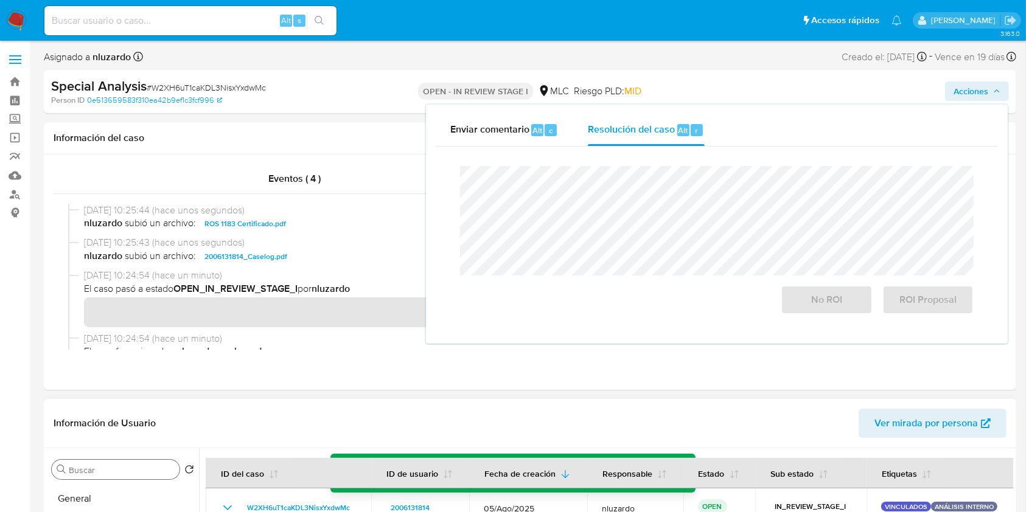
scroll to position [81, 0]
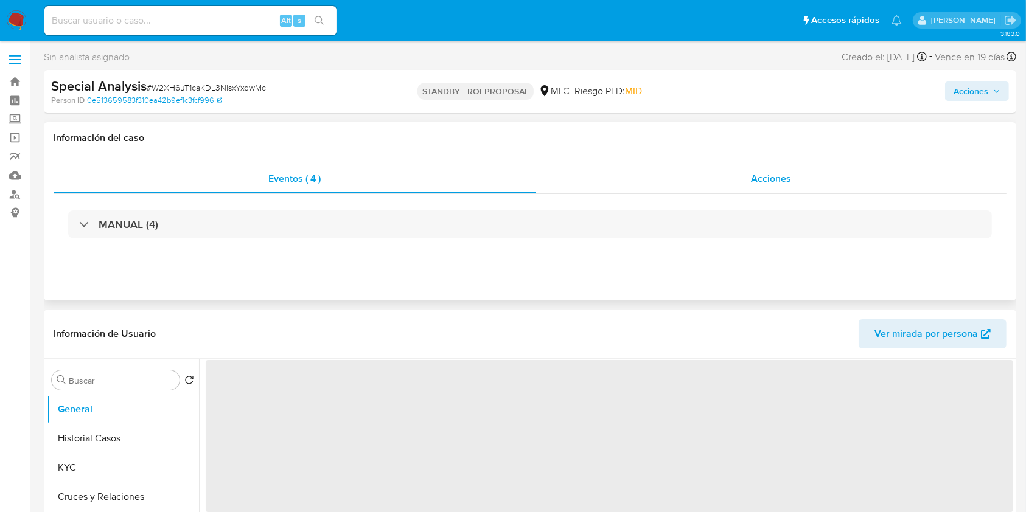
click at [719, 164] on div "Acciones" at bounding box center [771, 178] width 470 height 29
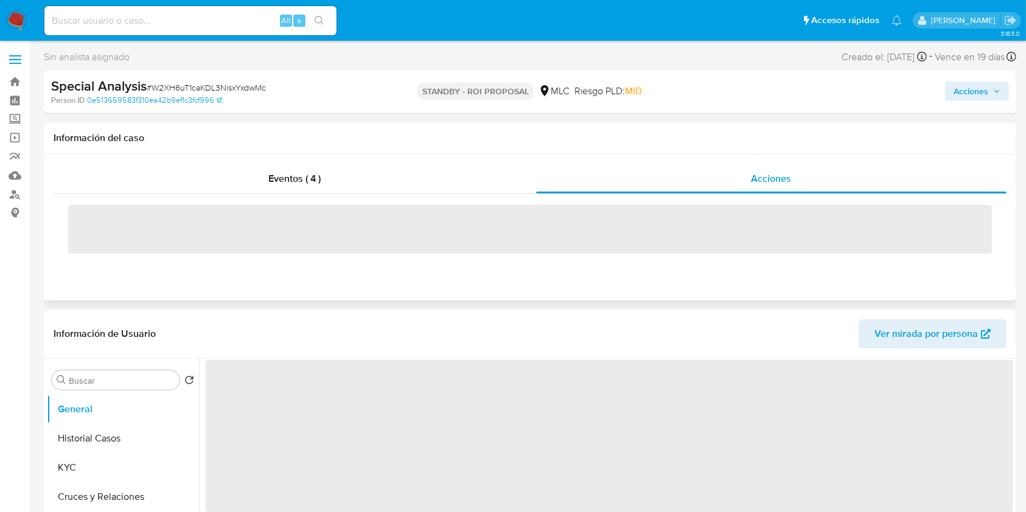
select select "10"
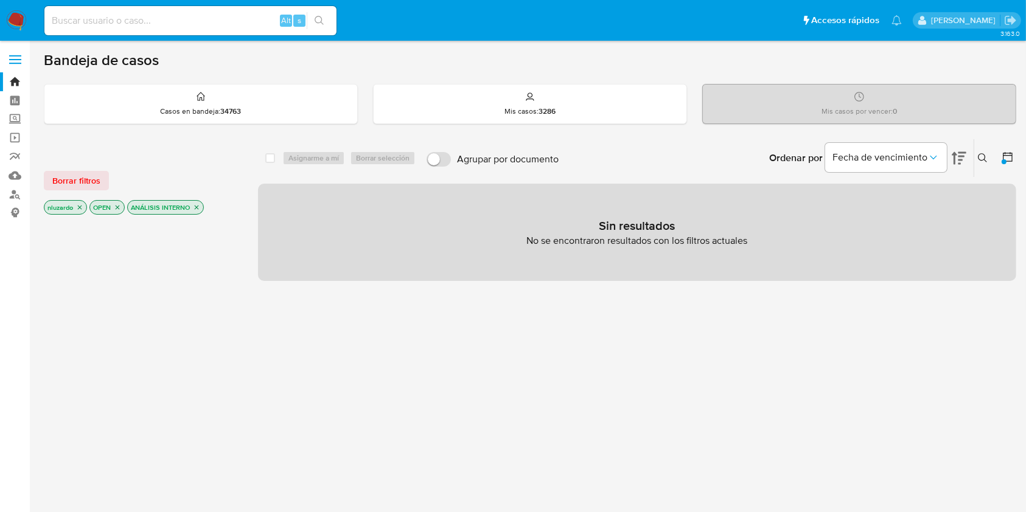
click at [987, 158] on icon at bounding box center [983, 158] width 10 height 10
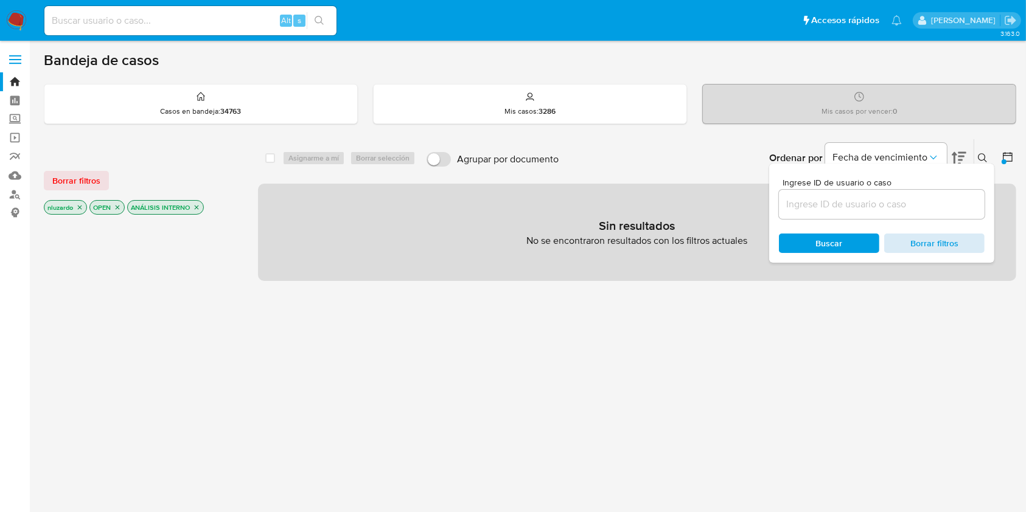
click at [945, 245] on span "Borrar filtros" at bounding box center [934, 243] width 83 height 17
click at [850, 251] on button "Buscar" at bounding box center [829, 243] width 100 height 19
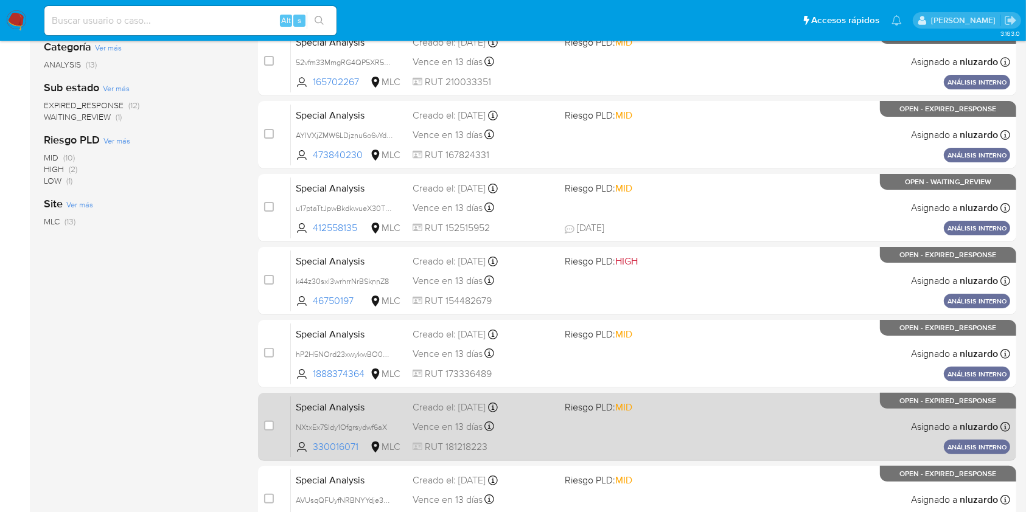
scroll to position [492, 0]
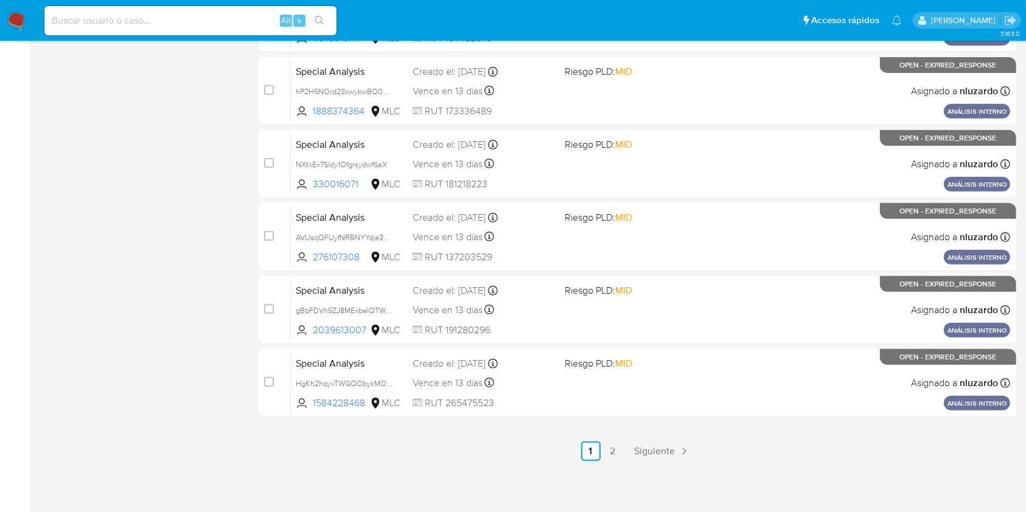
click at [626, 454] on ul "Anterior 1 2 Siguiente" at bounding box center [637, 451] width 758 height 19
click at [614, 456] on link "2" at bounding box center [612, 451] width 19 height 19
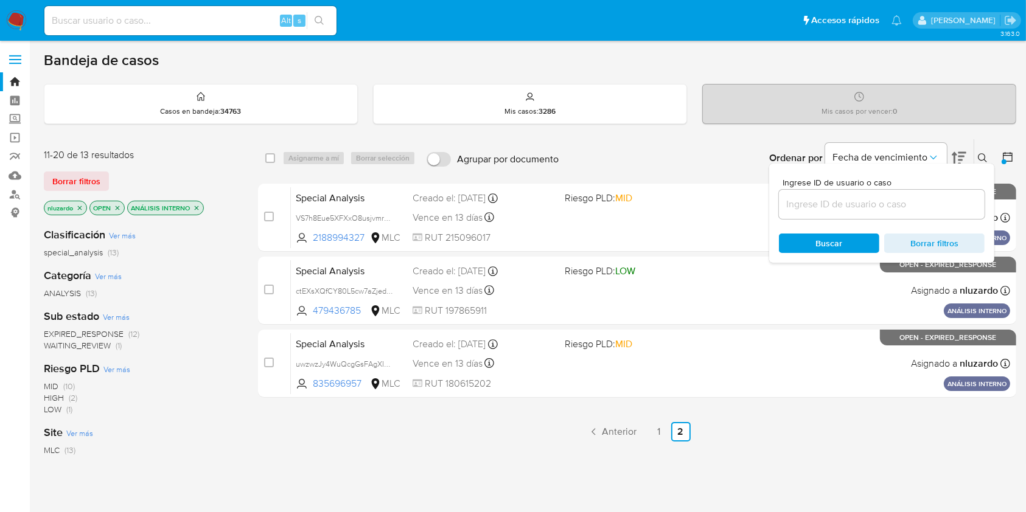
click at [982, 166] on div "Ingrese ID de usuario o caso Buscar Borrar filtros" at bounding box center [881, 213] width 225 height 99
click at [982, 164] on div "Ingrese ID de usuario o caso Buscar Borrar filtros" at bounding box center [881, 213] width 225 height 99
click at [982, 158] on icon at bounding box center [983, 158] width 10 height 10
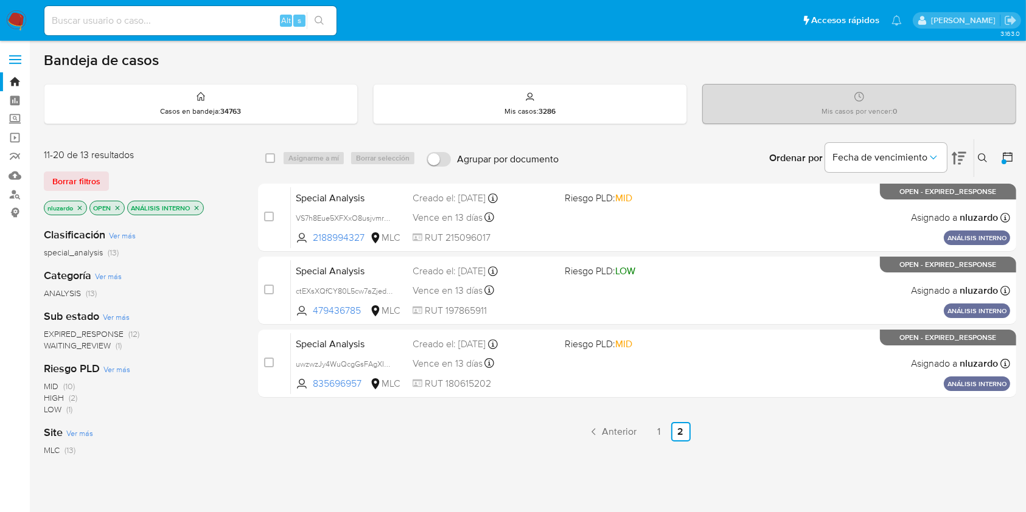
click at [646, 430] on ul "Anterior 1 2 Siguiente" at bounding box center [637, 431] width 758 height 19
click at [656, 428] on link "1" at bounding box center [658, 431] width 19 height 19
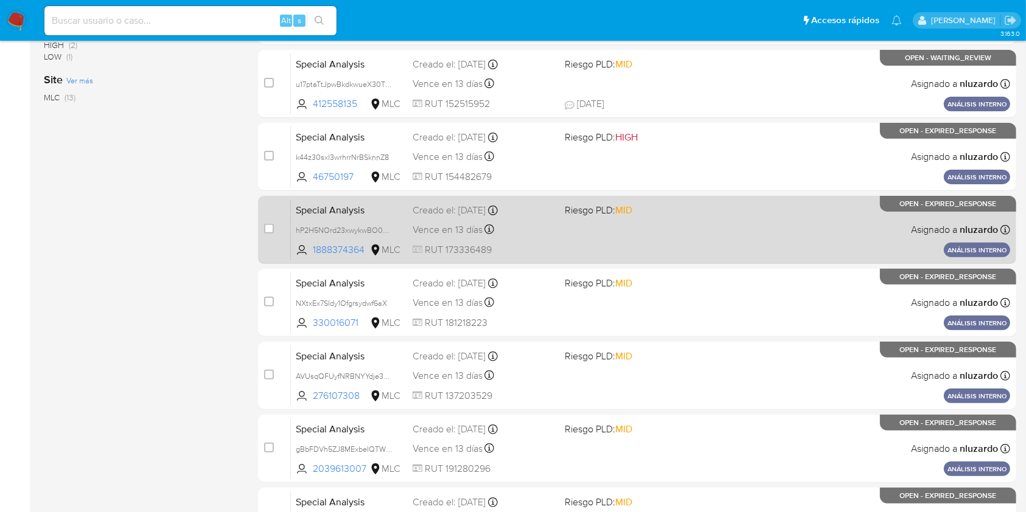
scroll to position [492, 0]
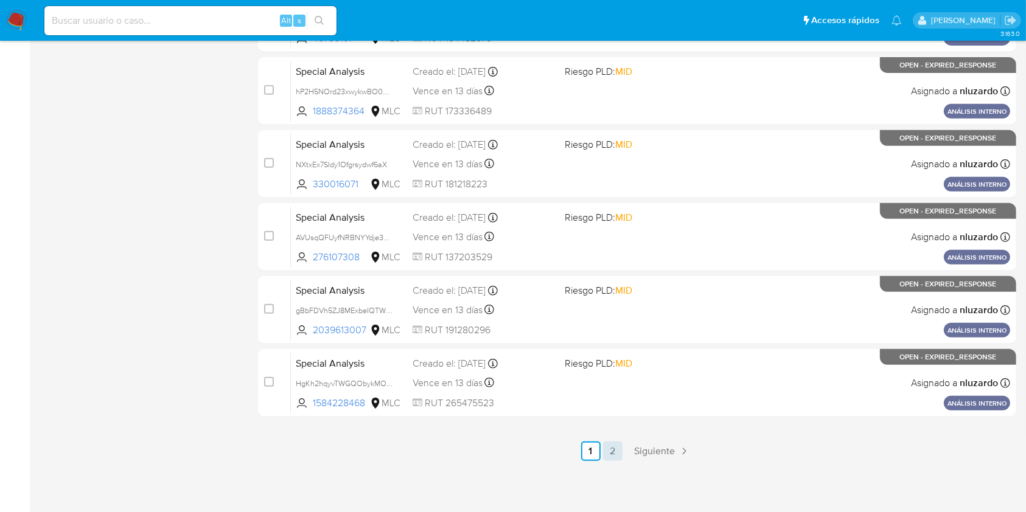
click at [609, 449] on link "2" at bounding box center [612, 451] width 19 height 19
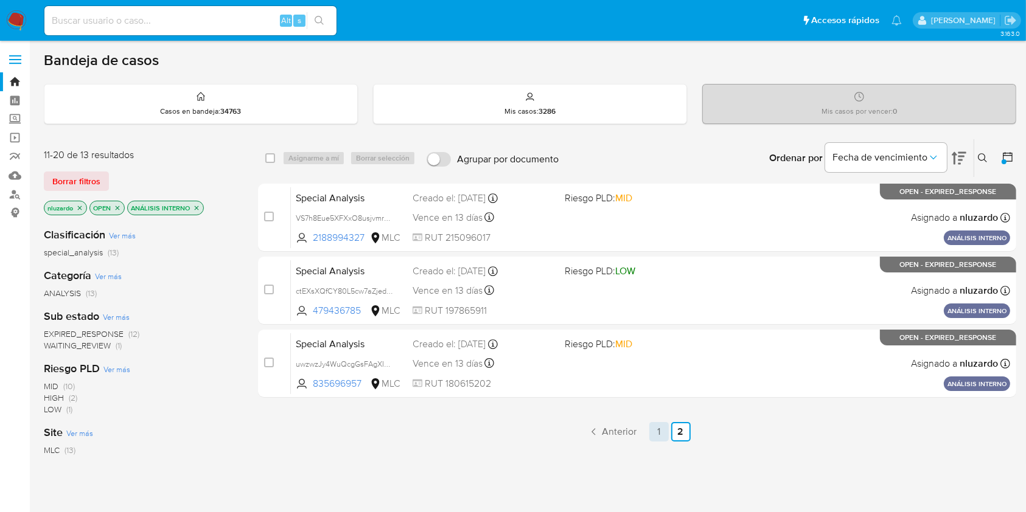
click at [657, 427] on link "1" at bounding box center [658, 431] width 19 height 19
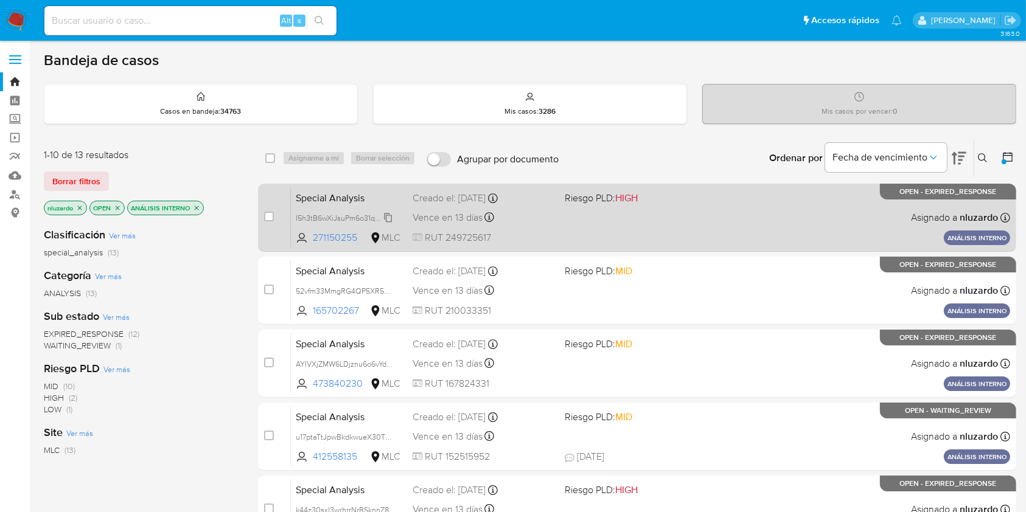
click at [390, 212] on span "I5h3tB6wXiJsuPm6o31qs1wq" at bounding box center [343, 217] width 95 height 13
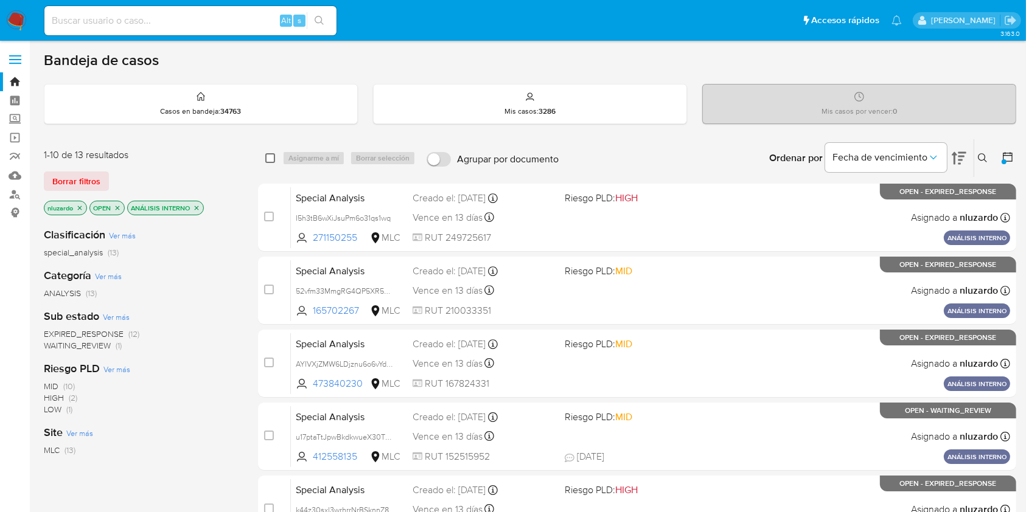
click at [271, 153] on input "checkbox" at bounding box center [270, 158] width 10 height 10
checkbox input "true"
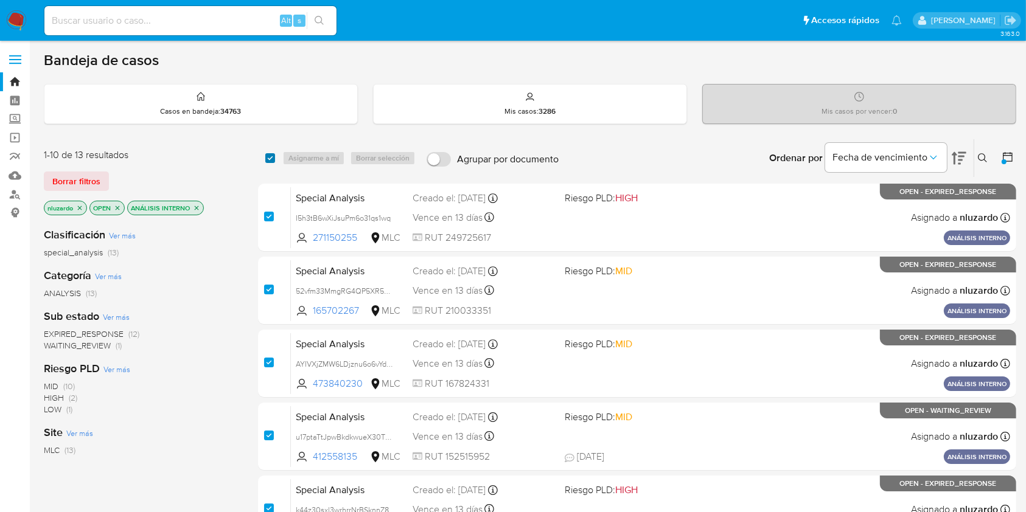
checkbox input "true"
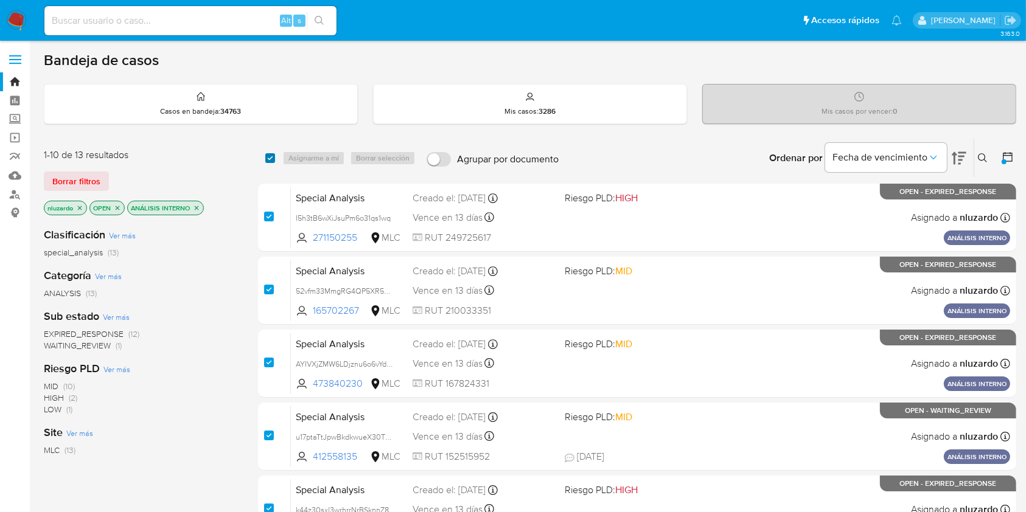
checkbox input "true"
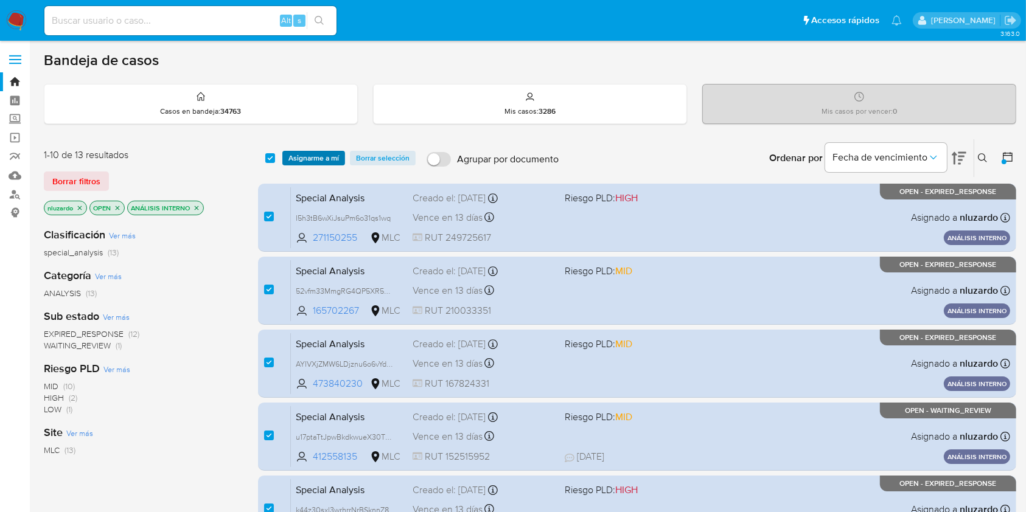
click at [310, 161] on span "Asignarme a mí" at bounding box center [313, 158] width 51 height 12
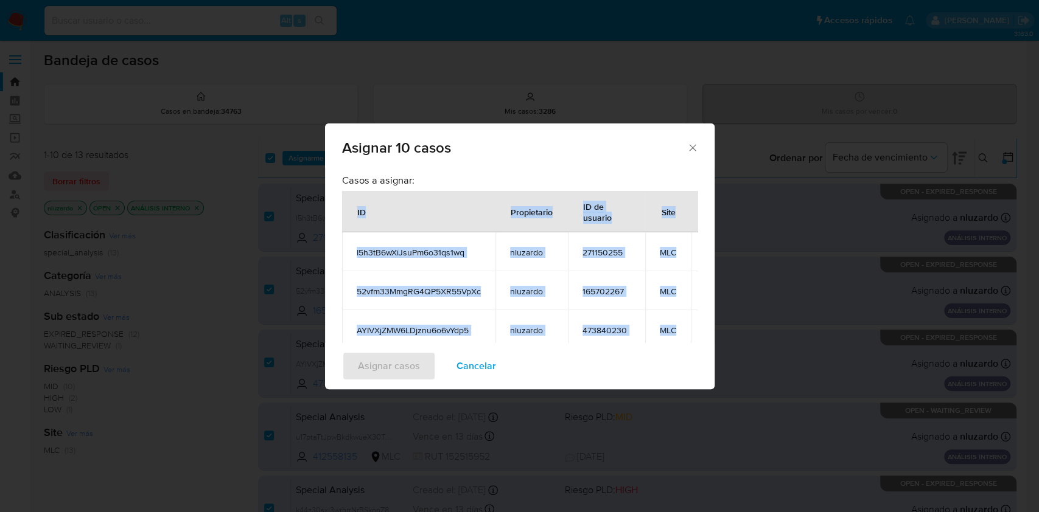
drag, startPoint x: 604, startPoint y: 275, endPoint x: 348, endPoint y: 216, distance: 263.4
click at [348, 216] on table "ID Propietario ID de usuario Site I5h3tB6wXiJsuPm6o31qs1wq nluzardo 271150255 M…" at bounding box center [538, 406] width 393 height 431
copy table "ID Propietario ID de usuario Site I5h3tB6wXiJsuPm6o31qs1wq nluzardo 271150255 M…"
click at [476, 359] on span "Cancelar" at bounding box center [476, 366] width 40 height 27
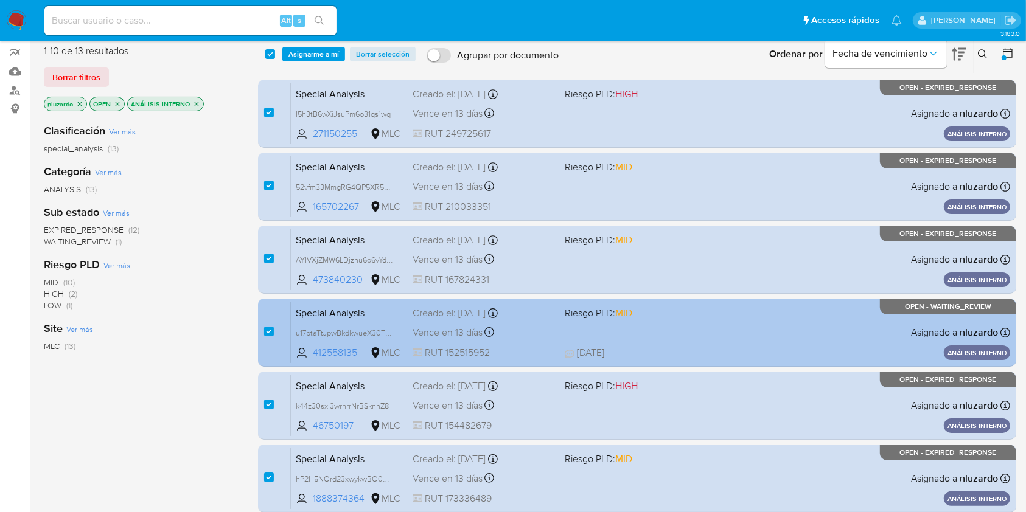
scroll to position [86, 0]
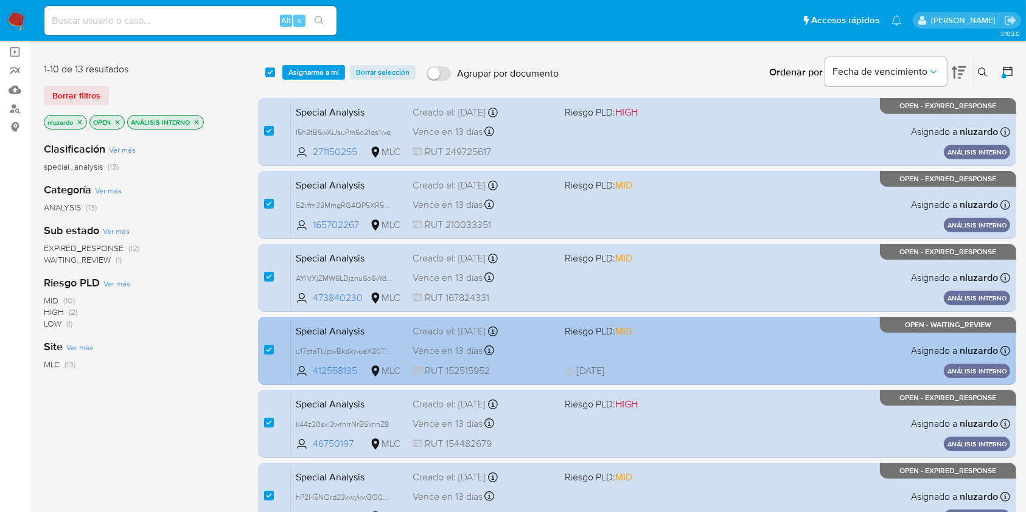
click at [548, 363] on div "Special Analysis u17ptaTtJpwBkdkwueX30TRq 412558135 MLC Riesgo PLD: MID Creado …" at bounding box center [650, 350] width 719 height 61
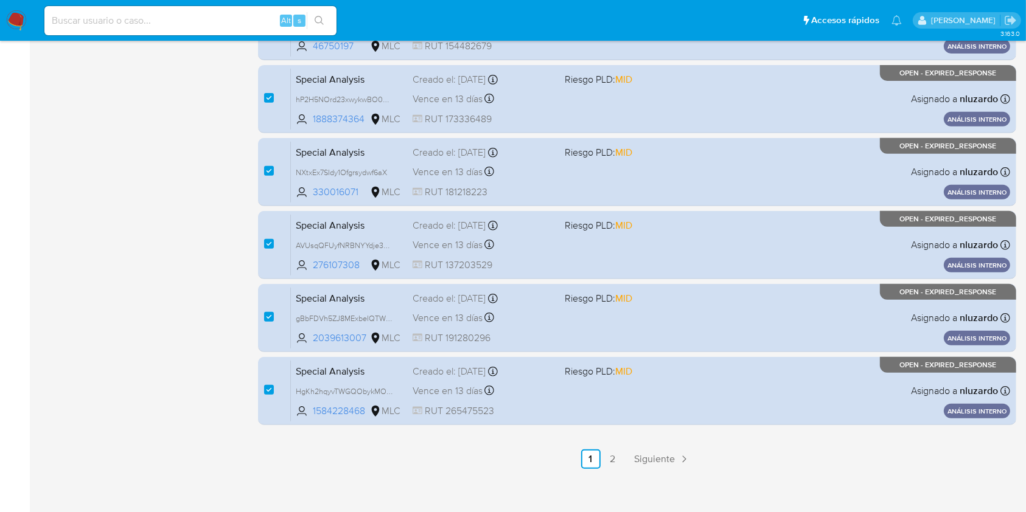
scroll to position [492, 0]
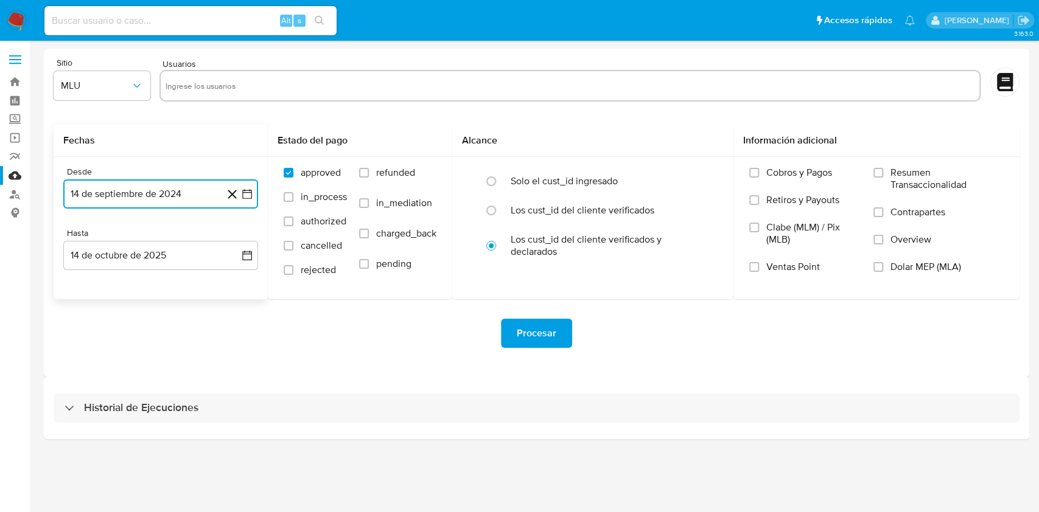
click at [119, 207] on button "14 de septiembre de 2024" at bounding box center [160, 194] width 195 height 29
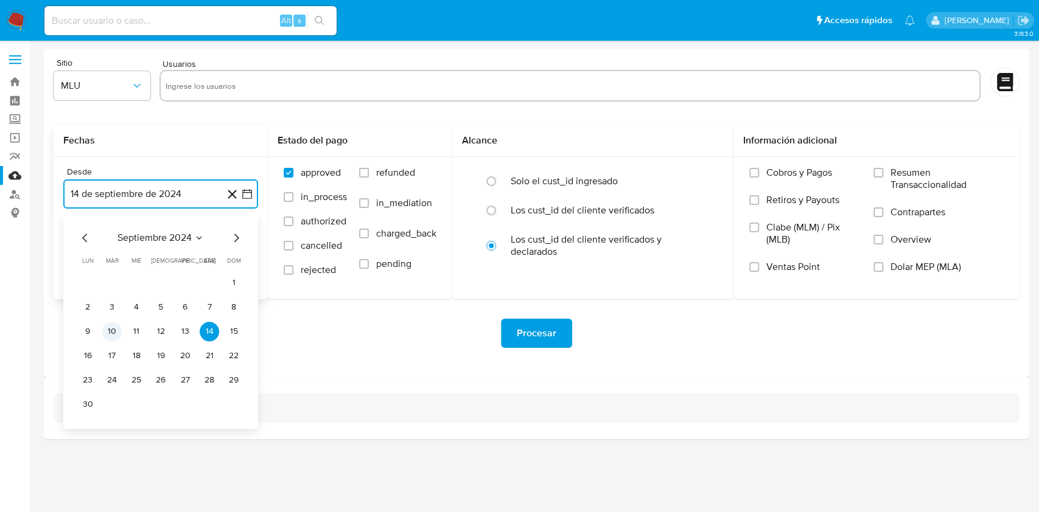
click at [114, 335] on button "10" at bounding box center [111, 331] width 19 height 19
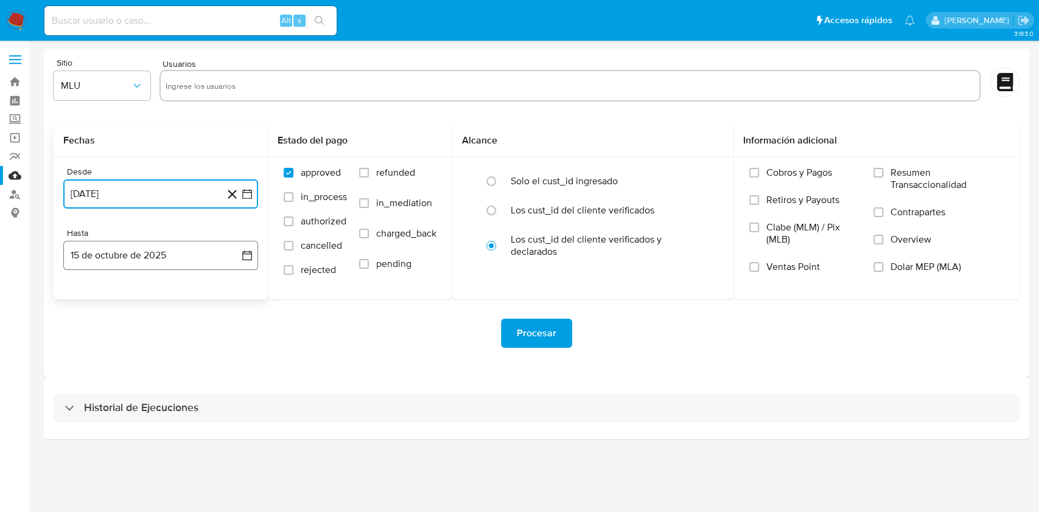
click at [136, 253] on button "15 de octubre de 2025" at bounding box center [160, 255] width 195 height 29
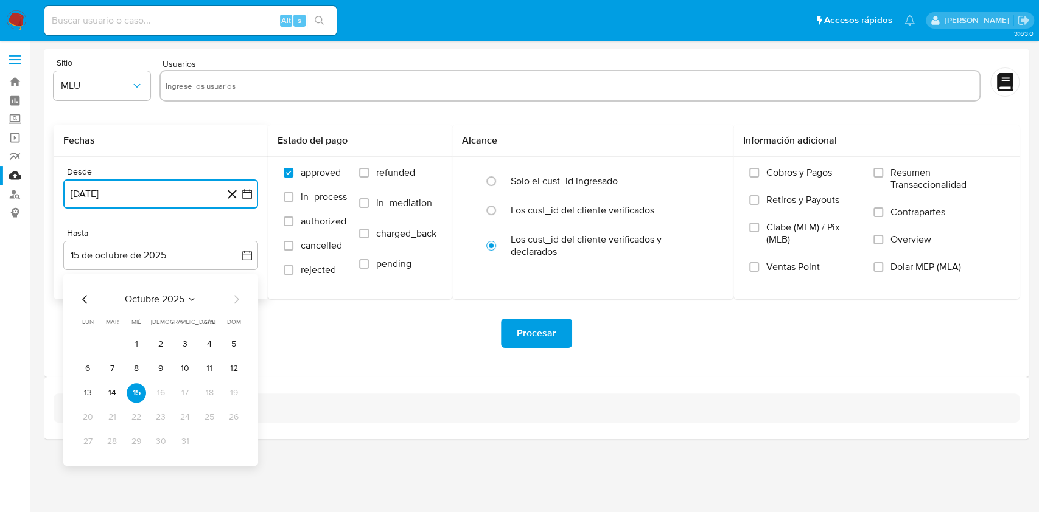
click at [83, 300] on icon "Mes anterior" at bounding box center [84, 299] width 5 height 9
click at [117, 371] on button "9" at bounding box center [111, 368] width 19 height 19
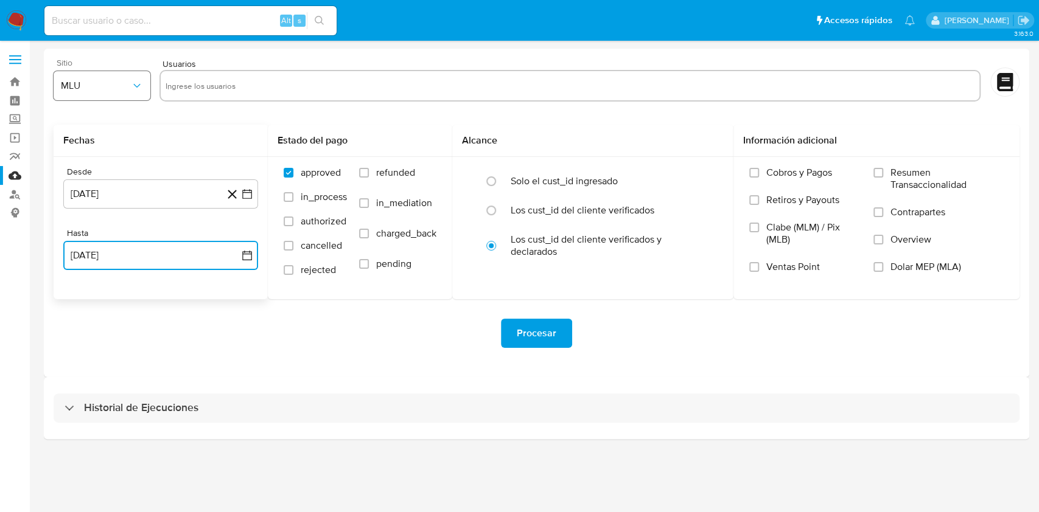
click at [138, 84] on icon "button" at bounding box center [137, 86] width 12 height 12
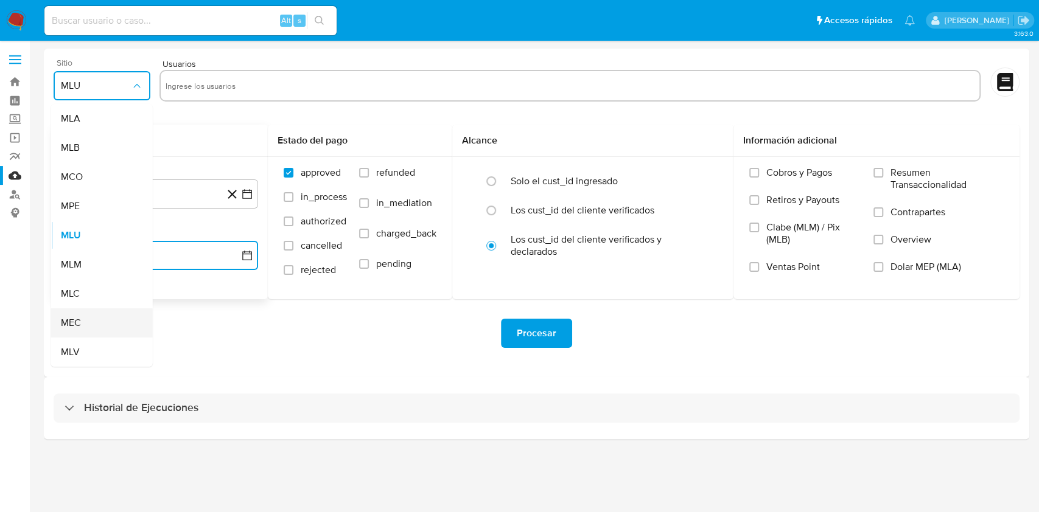
click at [105, 330] on div "MEC" at bounding box center [98, 323] width 75 height 29
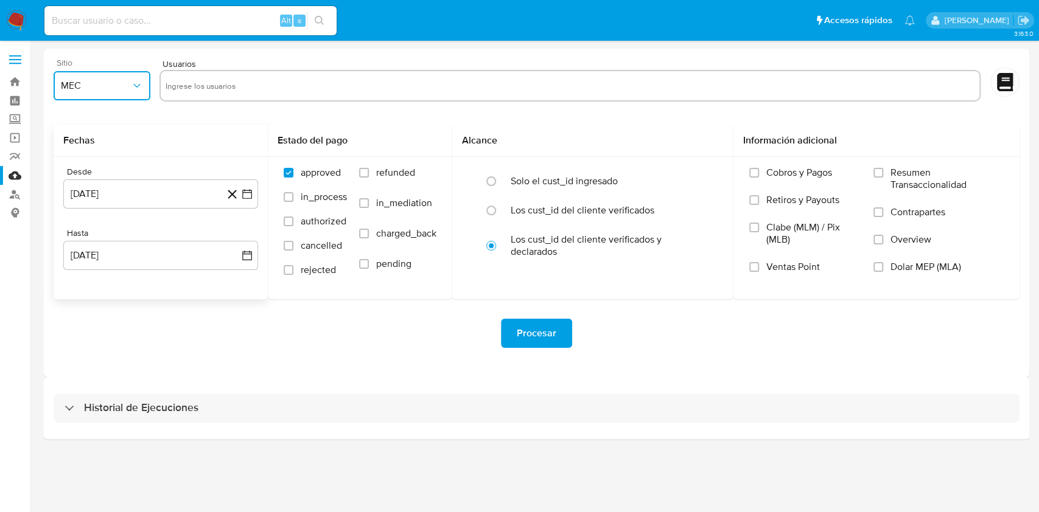
click at [112, 82] on span "MEC" at bounding box center [96, 86] width 70 height 12
click at [87, 291] on div "MLC" at bounding box center [98, 293] width 75 height 29
click at [236, 75] on div at bounding box center [569, 86] width 821 height 32
click at [235, 78] on input "text" at bounding box center [570, 85] width 809 height 19
paste input "ID Propietario ID de usuario Site I5h3tB6wXiJsuPm6o31qs1wq nluzardo 271150255 M…"
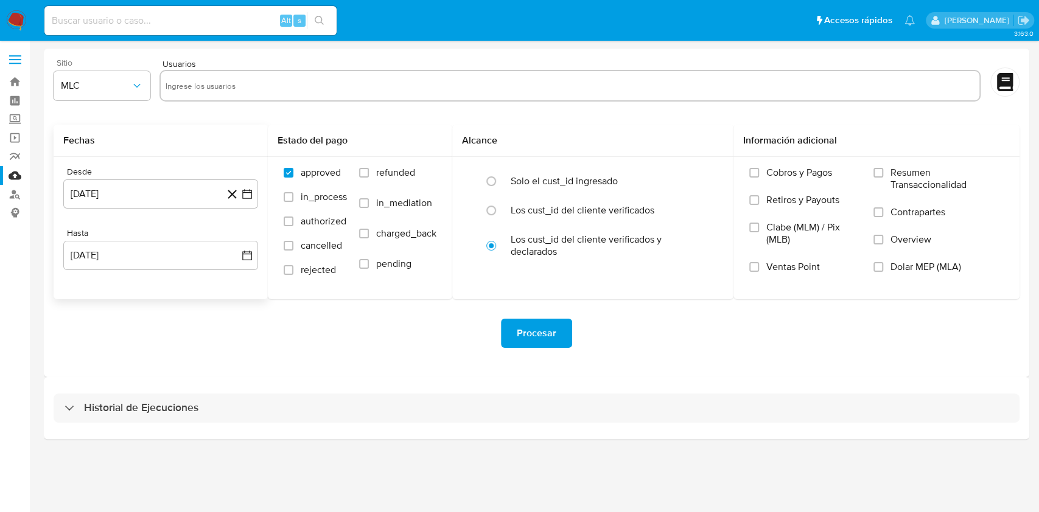
type input "ID Propietario ID de usuario Site I5h3tB6wXiJsuPm6o31qs1wq nluzardo 271150255 M…"
paste input "271150255, 165702267, 473840230, 412558135, 46750197, 1888374364, 330016071, 27…"
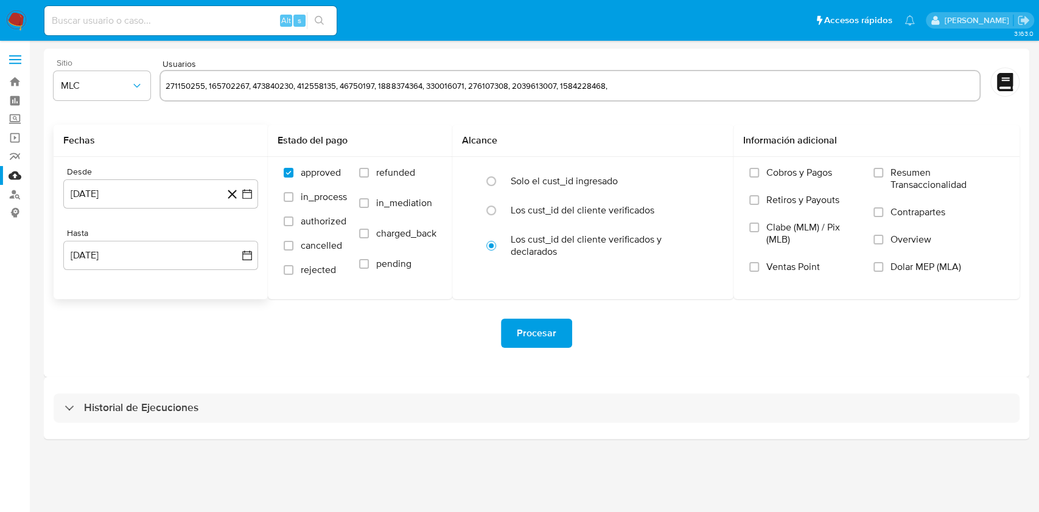
type input "271150255, 165702267, 473840230, 412558135, 46750197, 1888374364, 330016071, 27…"
click at [676, 103] on div "271150255, 165702267, 473840230, 412558135, 46750197, 1888374364, 330016071, 27…" at bounding box center [569, 87] width 821 height 34
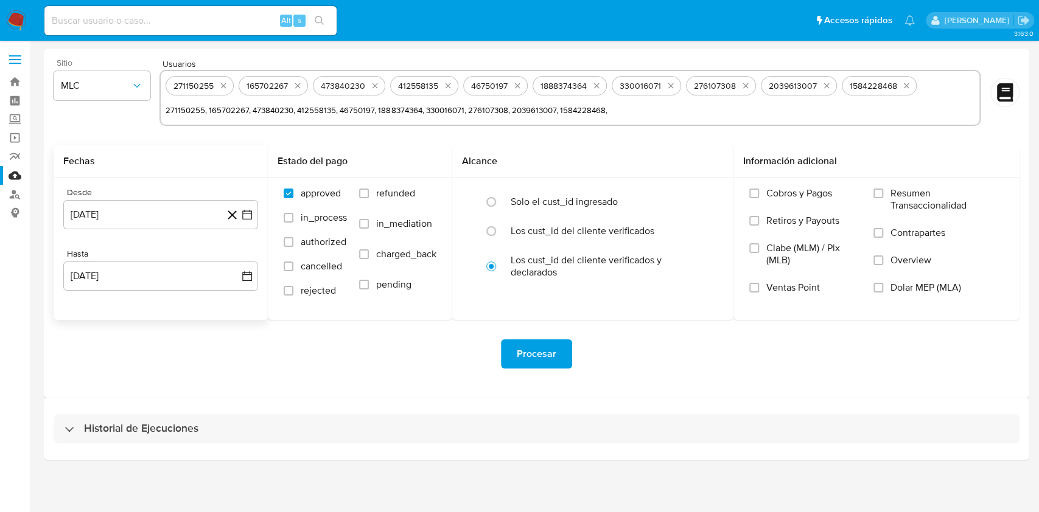
click at [394, 362] on div "Procesar" at bounding box center [537, 354] width 966 height 29
click at [545, 358] on span "Procesar" at bounding box center [537, 354] width 40 height 27
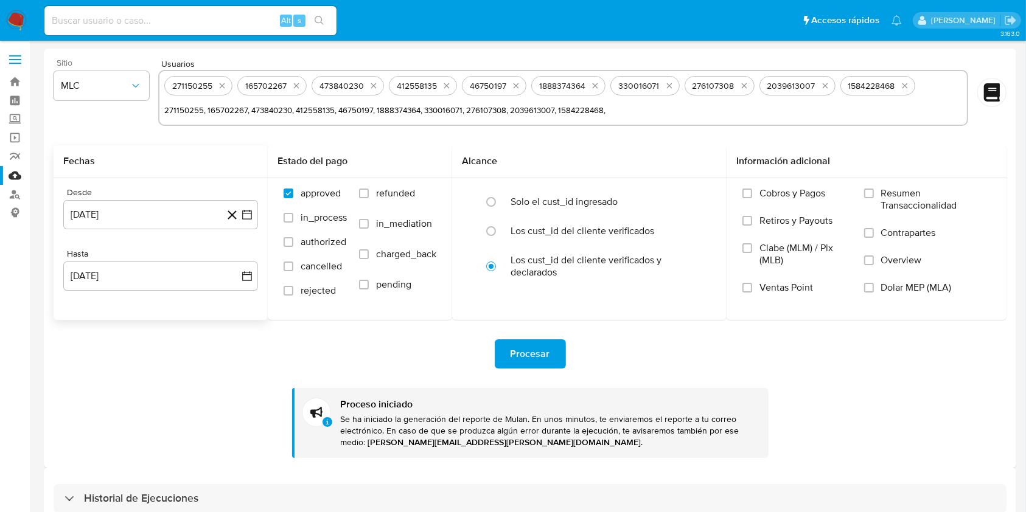
click at [74, 386] on div "Procesar Proceso iniciado Se ha iniciado la generación del reporte de Mulan. En…" at bounding box center [530, 389] width 953 height 138
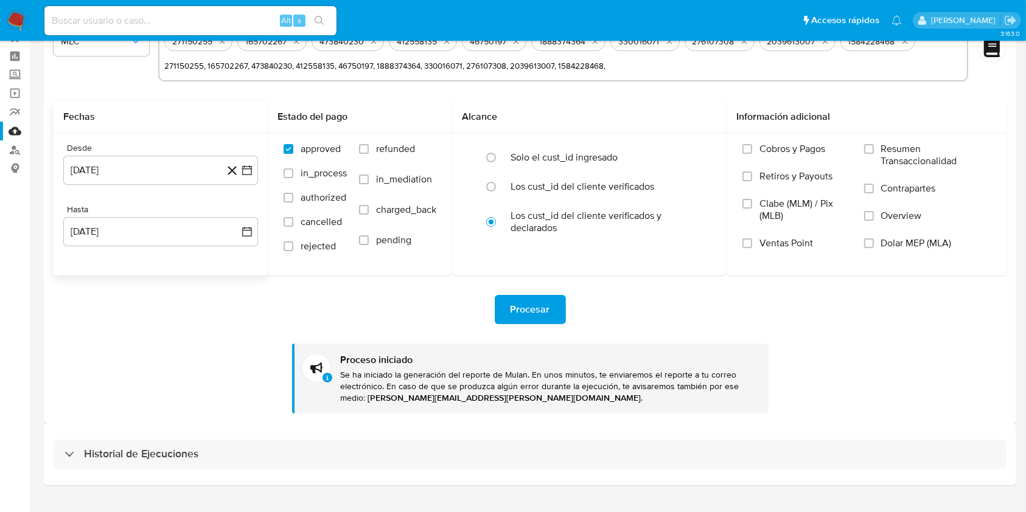
scroll to position [68, 0]
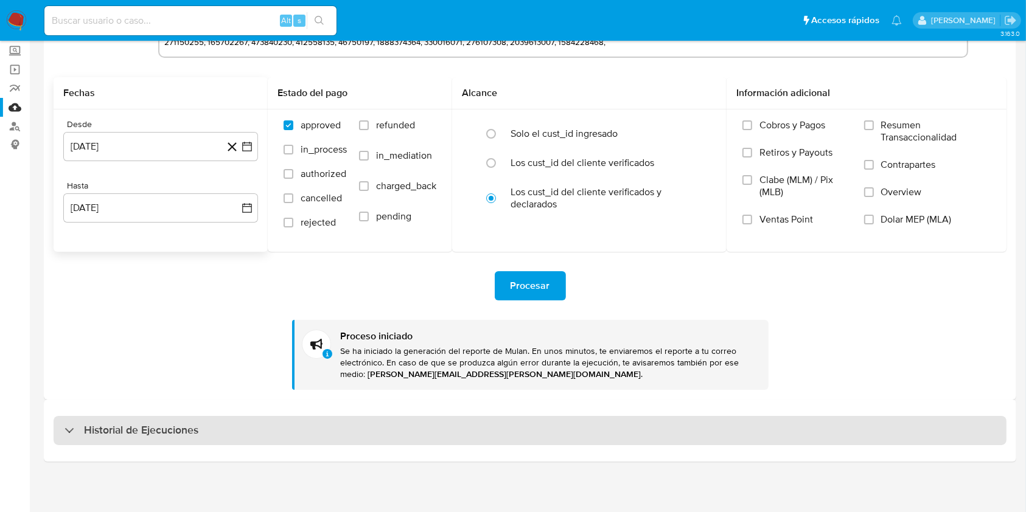
click at [231, 435] on div "Historial de Ejecuciones" at bounding box center [530, 430] width 953 height 29
select select "10"
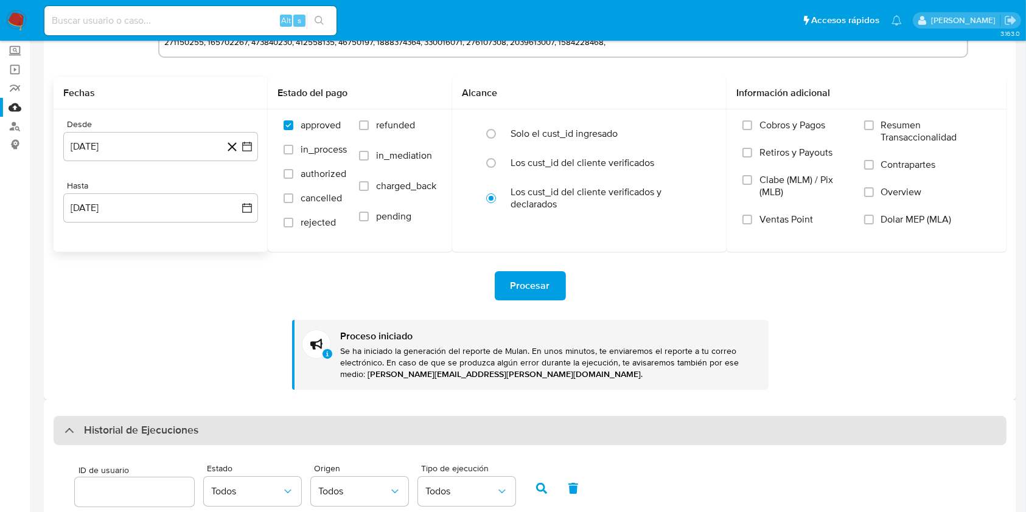
click at [231, 435] on div "Historial de Ejecuciones" at bounding box center [530, 430] width 953 height 29
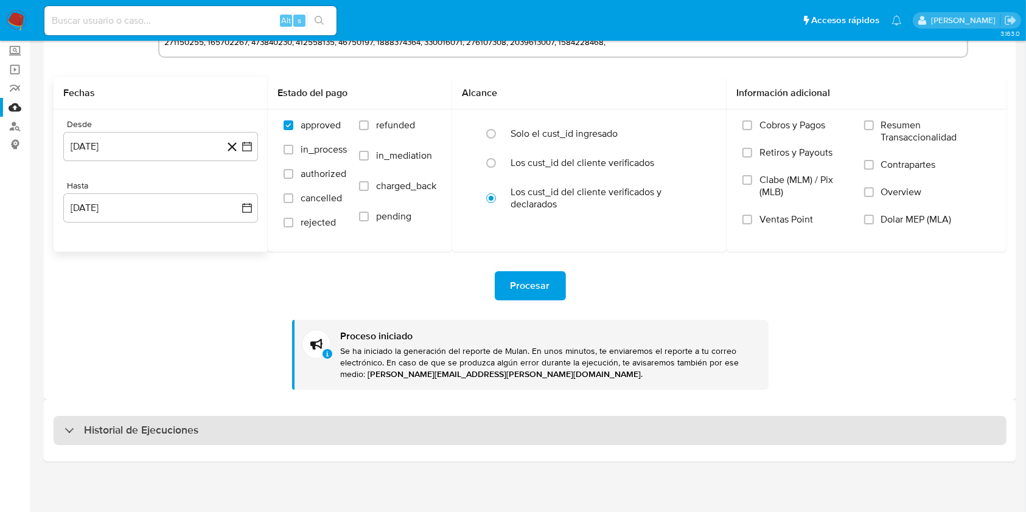
click at [165, 433] on h3 "Historial de Ejecuciones" at bounding box center [141, 431] width 114 height 15
select select "10"
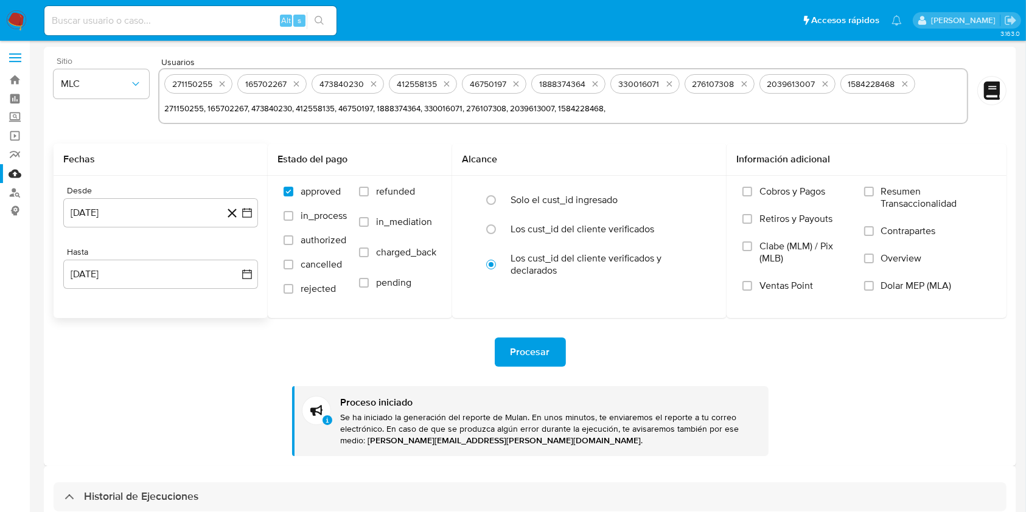
scroll to position [0, 0]
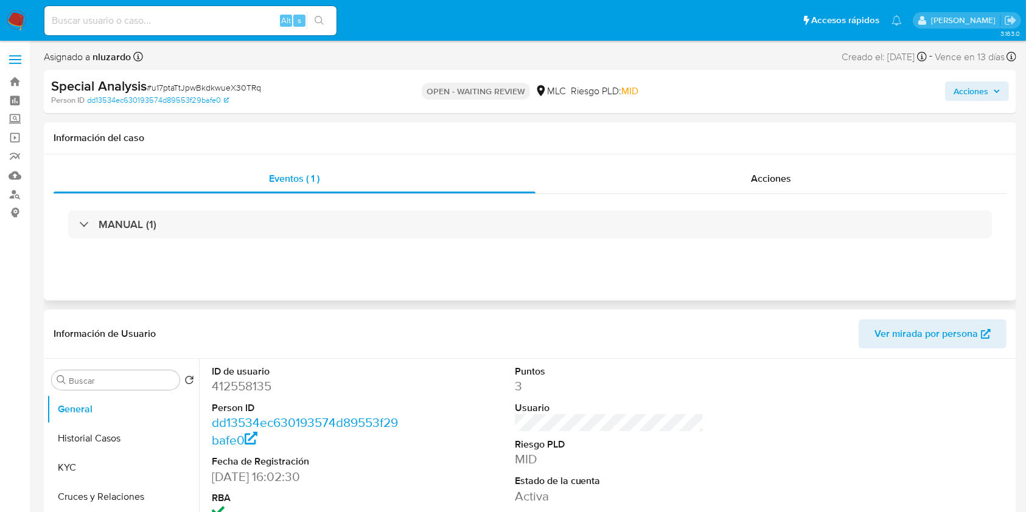
select select "10"
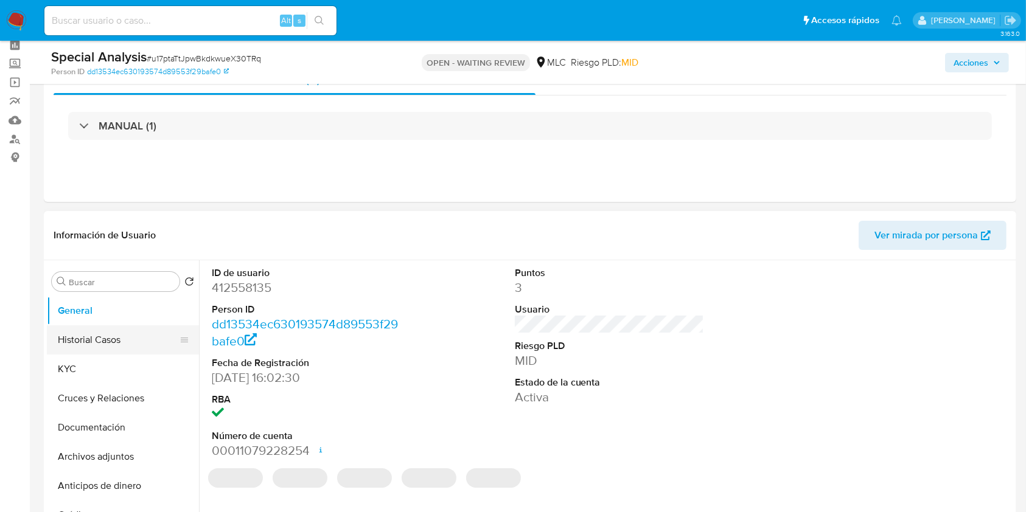
scroll to position [81, 0]
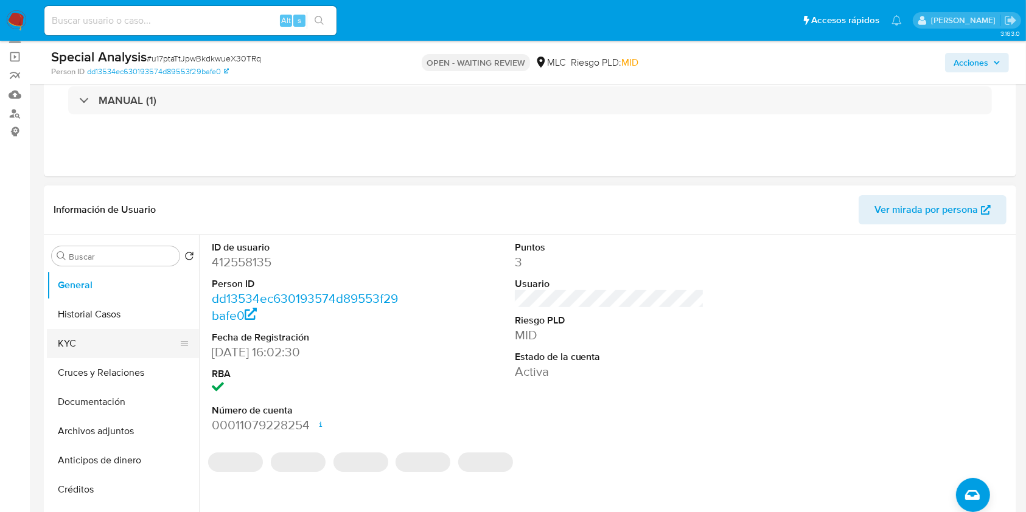
click at [99, 329] on button "KYC" at bounding box center [118, 343] width 142 height 29
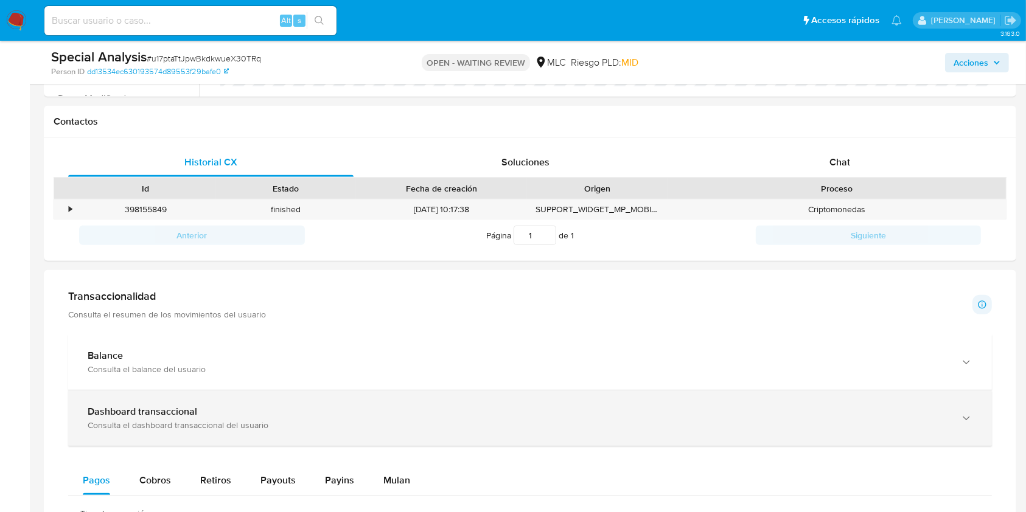
scroll to position [568, 0]
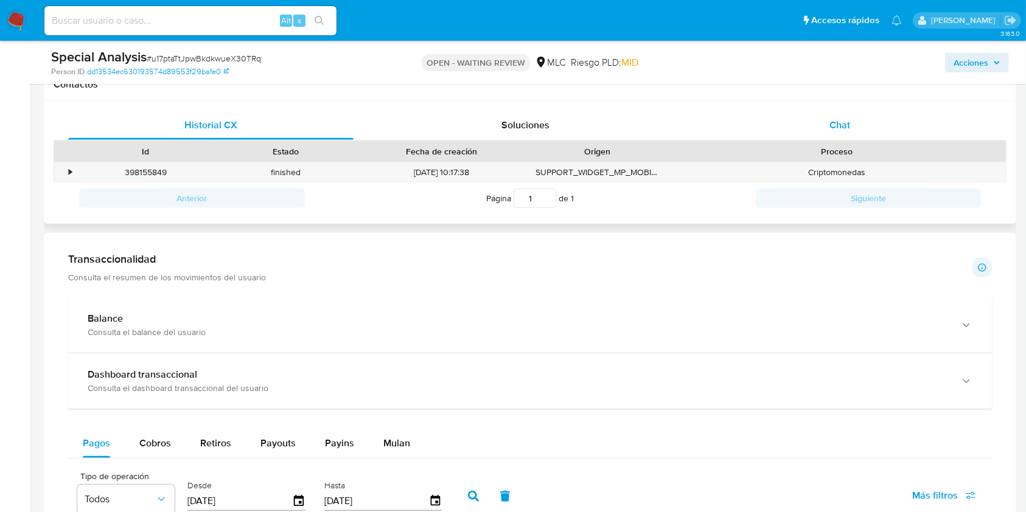
click at [858, 127] on div "Chat" at bounding box center [840, 125] width 285 height 29
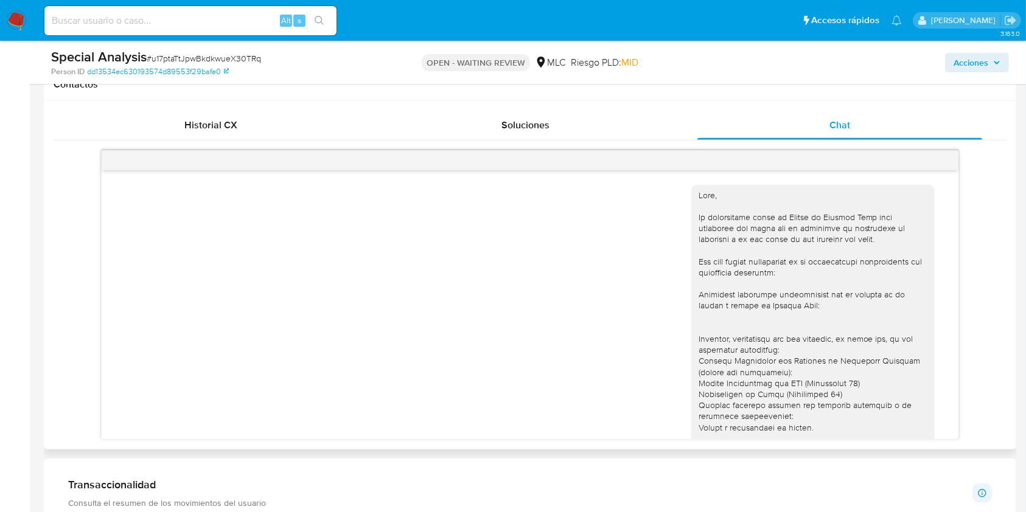
scroll to position [344, 0]
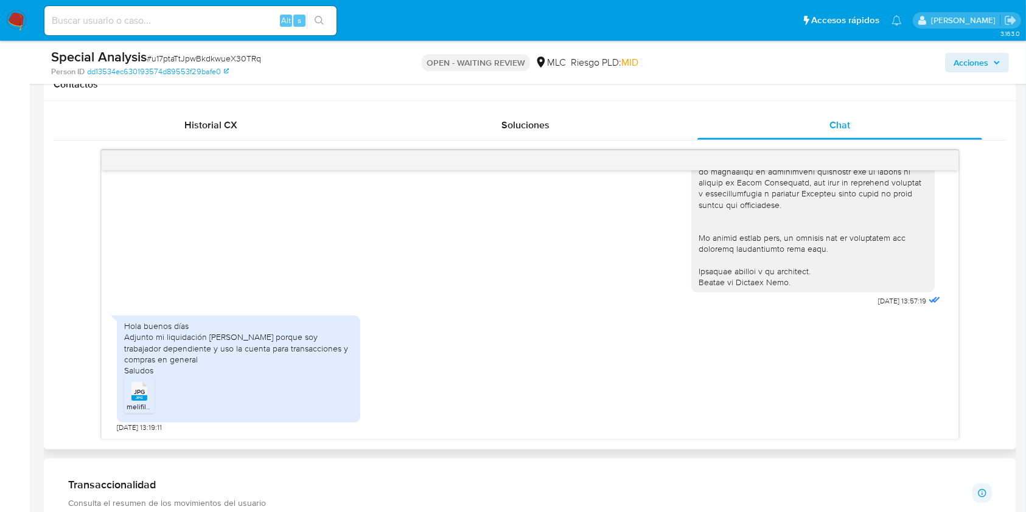
click at [168, 343] on div "Hola buenos días Adjunto mi liquidación [PERSON_NAME] porque soy trabajador dep…" at bounding box center [238, 348] width 229 height 55
click at [158, 349] on div "Hola buenos días Adjunto mi liquidación [PERSON_NAME] porque soy trabajador dep…" at bounding box center [238, 348] width 229 height 55
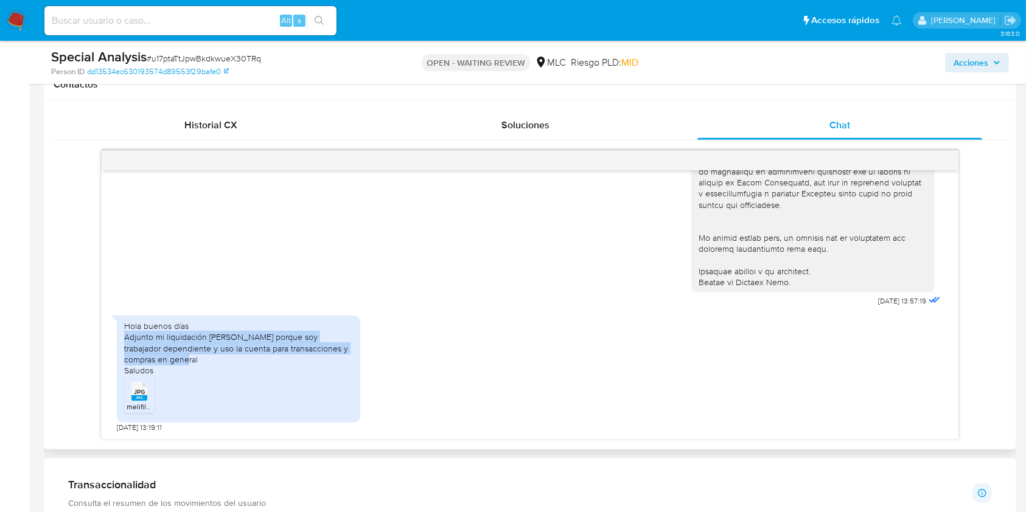
click at [157, 349] on div "Hola buenos días Adjunto mi liquidación [PERSON_NAME] porque soy trabajador dep…" at bounding box center [238, 348] width 229 height 55
click at [145, 348] on div "Hola buenos días Adjunto mi liquidación [PERSON_NAME] porque soy trabajador dep…" at bounding box center [238, 348] width 229 height 55
drag, startPoint x: 145, startPoint y: 348, endPoint x: 128, endPoint y: 351, distance: 17.2
click at [143, 349] on div "Hola buenos días Adjunto mi liquidación [PERSON_NAME] porque soy trabajador dep…" at bounding box center [238, 348] width 229 height 55
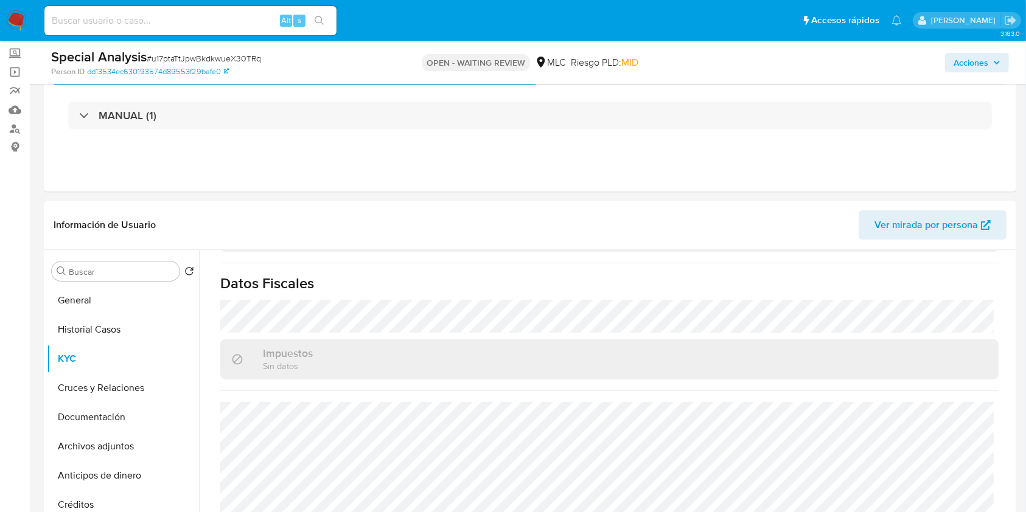
scroll to position [0, 0]
